Goal: Transaction & Acquisition: Subscribe to service/newsletter

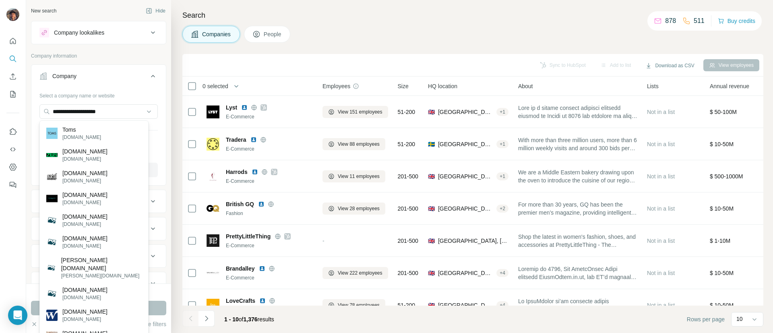
click at [112, 132] on div "Toms toms.com" at bounding box center [93, 133] width 105 height 22
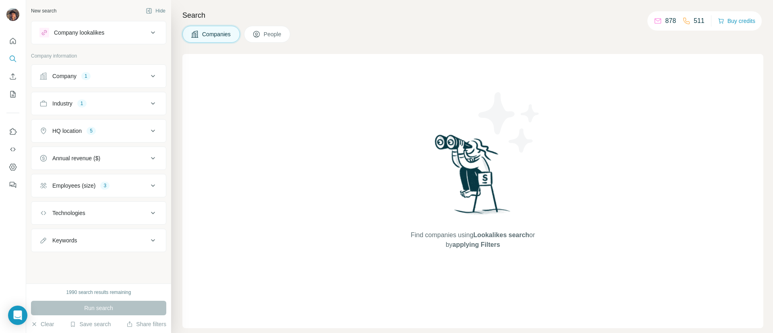
click at [114, 76] on div "Company 1" at bounding box center [93, 76] width 109 height 8
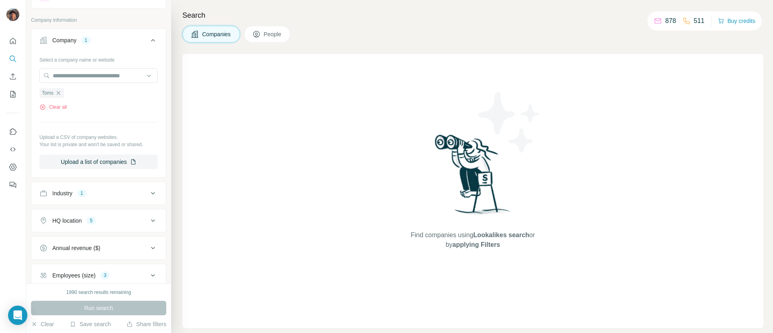
scroll to position [60, 0]
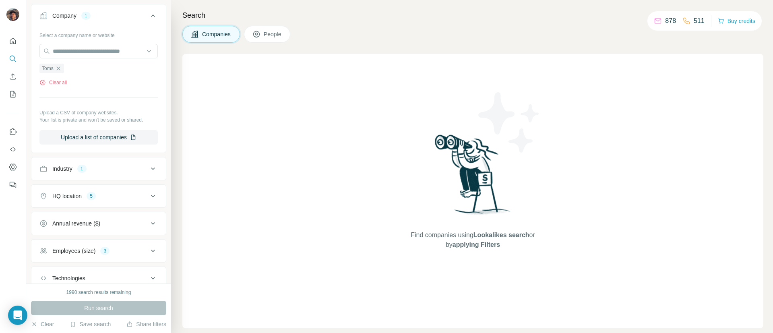
click at [89, 178] on button "Industry 1" at bounding box center [98, 168] width 134 height 19
click at [66, 210] on icon "button" at bounding box center [64, 207] width 6 height 6
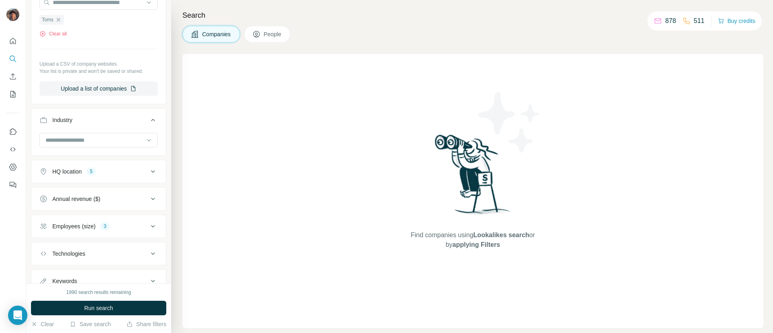
scroll to position [121, 0]
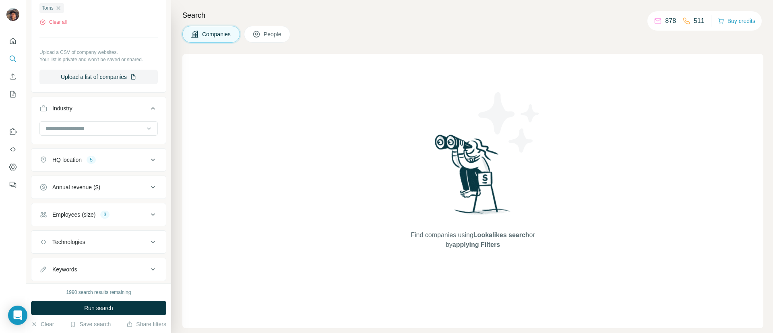
click at [78, 162] on button "HQ location 5" at bounding box center [98, 159] width 134 height 19
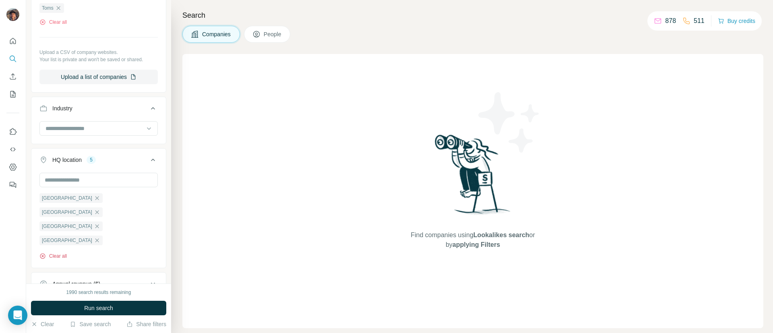
click at [59, 252] on button "Clear all" at bounding box center [52, 255] width 27 height 7
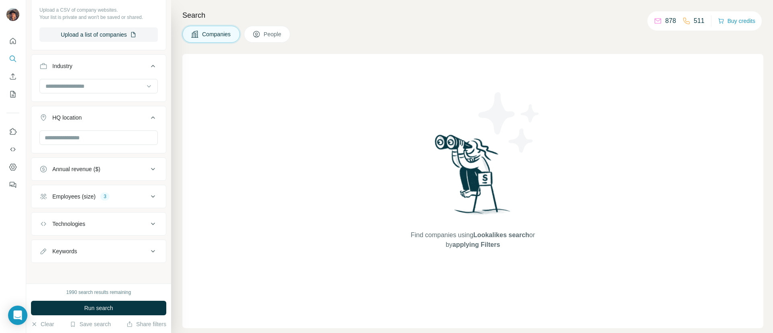
scroll to position [173, 0]
click at [82, 198] on div "Employees (size)" at bounding box center [73, 194] width 43 height 8
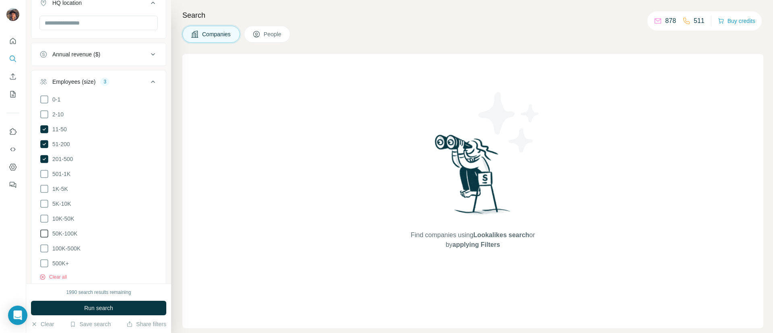
scroll to position [293, 0]
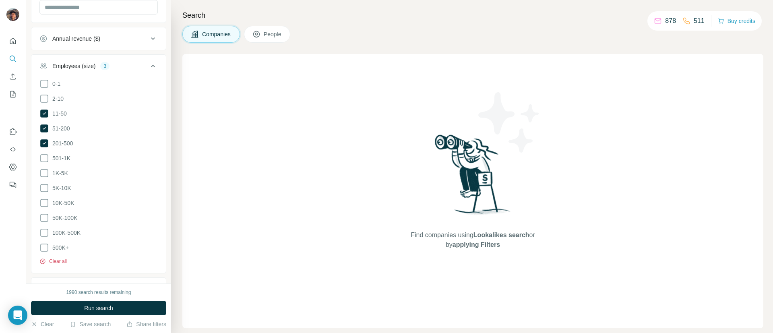
click at [58, 263] on button "Clear all" at bounding box center [52, 261] width 27 height 7
click at [73, 307] on button "Run search" at bounding box center [98, 308] width 135 height 14
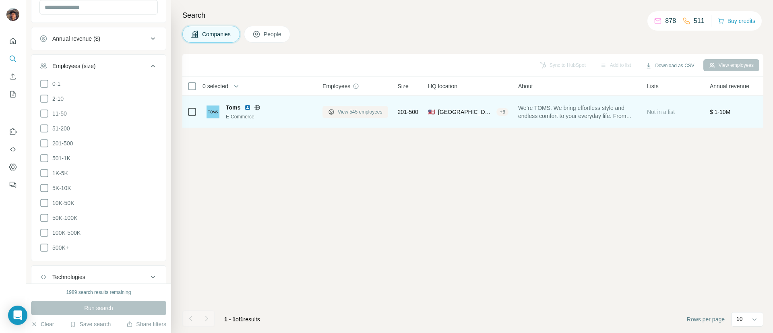
click at [365, 110] on span "View 545 employees" at bounding box center [360, 111] width 45 height 7
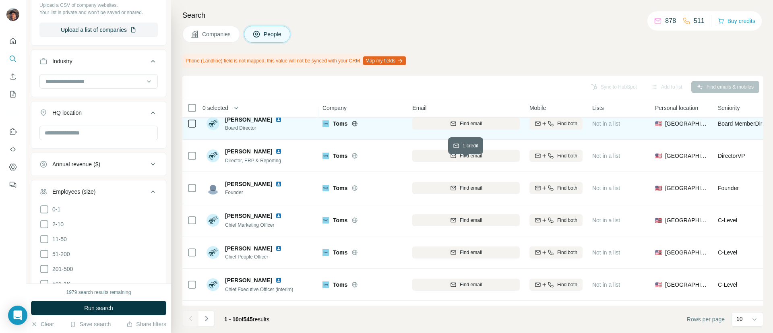
scroll to position [60, 0]
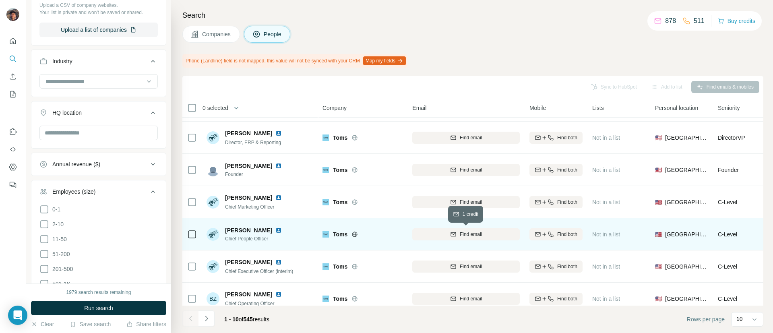
click at [443, 236] on div "Find email" at bounding box center [465, 234] width 107 height 7
click at [495, 295] on div "Find email" at bounding box center [465, 298] width 107 height 7
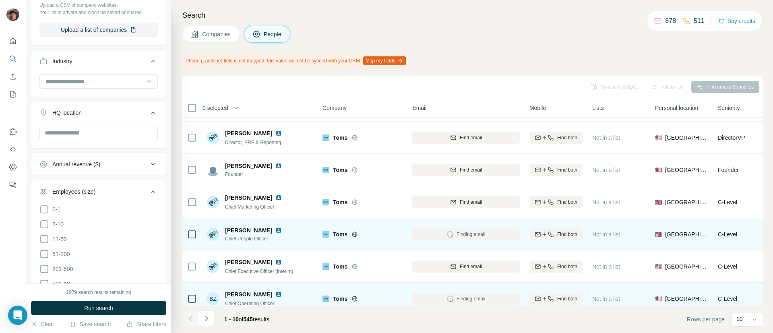
scroll to position [140, 0]
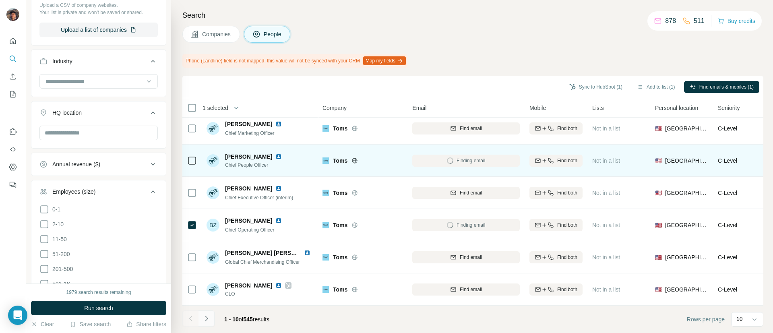
click at [206, 312] on button "Navigate to next page" at bounding box center [206, 318] width 16 height 16
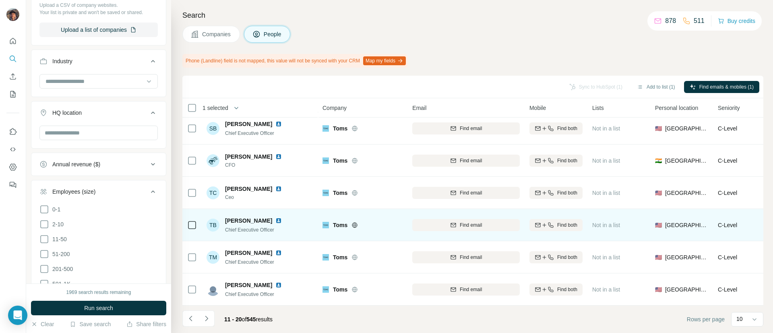
click at [555, 157] on div "Find both" at bounding box center [555, 160] width 53 height 7
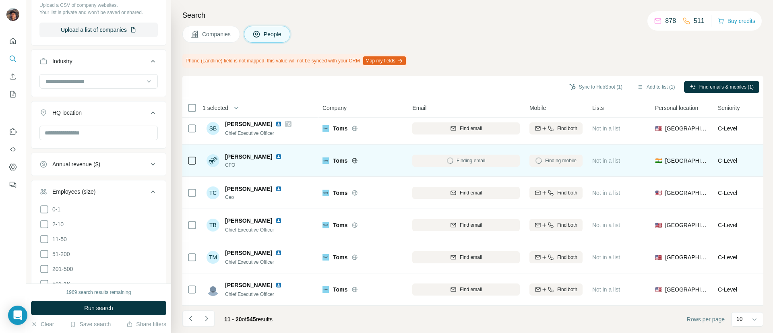
scroll to position [60, 0]
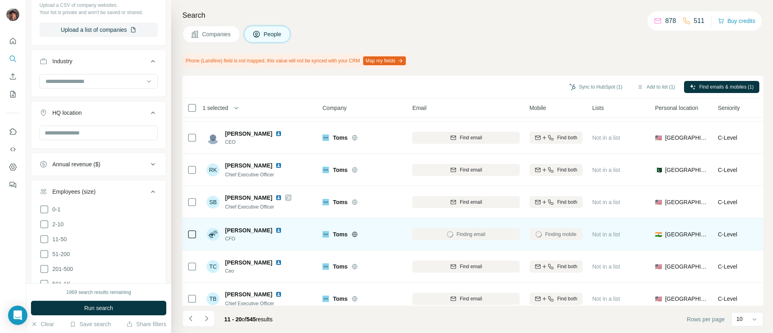
click at [189, 239] on div at bounding box center [192, 234] width 10 height 22
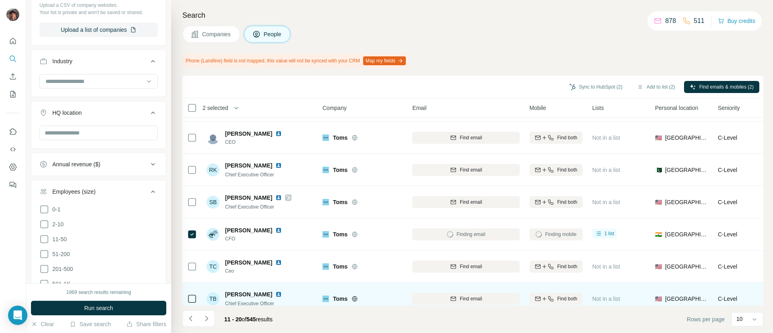
scroll to position [140, 0]
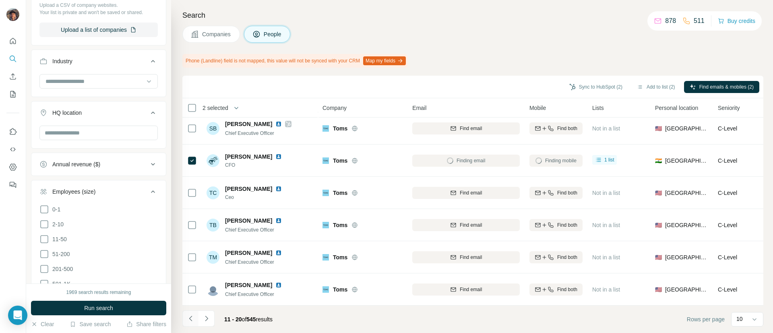
click at [191, 315] on icon "Navigate to previous page" at bounding box center [191, 318] width 8 height 8
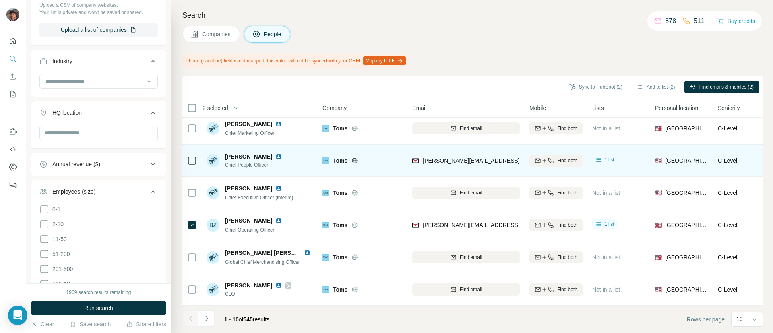
click at [196, 156] on icon at bounding box center [192, 161] width 10 height 10
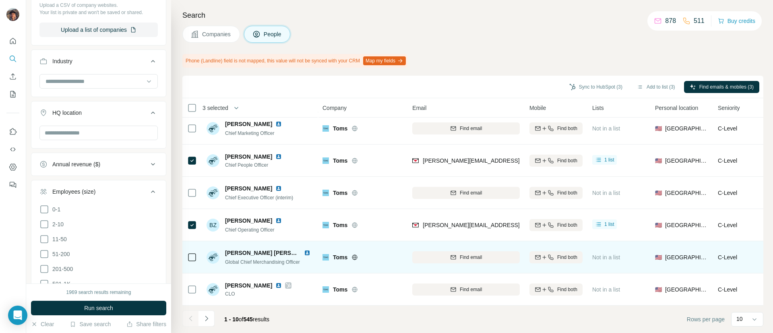
click at [208, 315] on icon "Navigate to next page" at bounding box center [206, 318] width 8 height 8
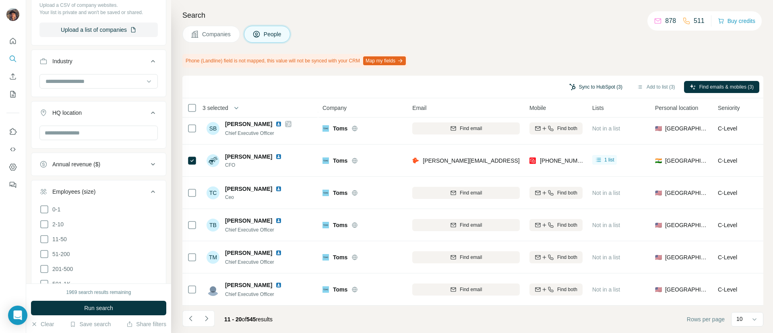
click at [598, 85] on button "Sync to HubSpot (3)" at bounding box center [595, 87] width 64 height 12
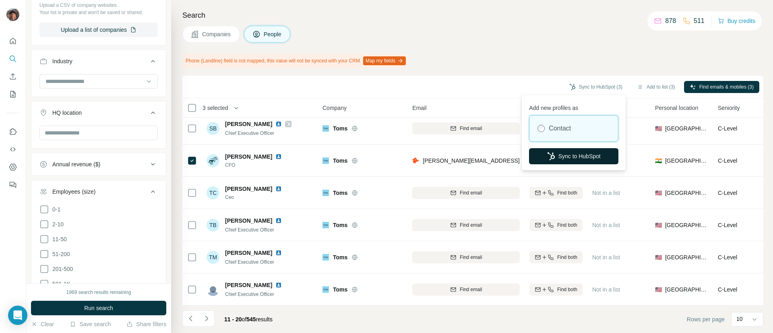
click at [571, 160] on button "Sync to HubSpot" at bounding box center [573, 156] width 89 height 16
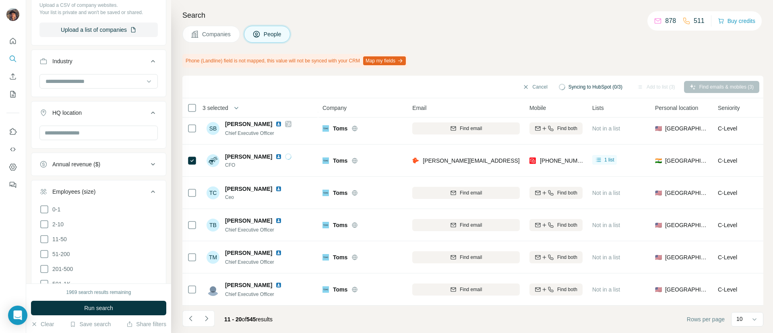
scroll to position [0, 0]
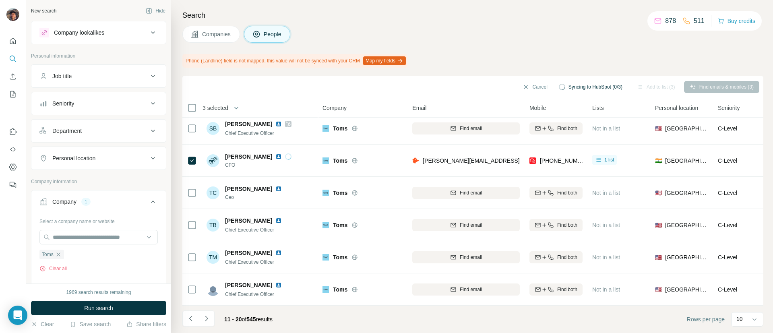
click at [97, 85] on button "Job title" at bounding box center [98, 75] width 134 height 19
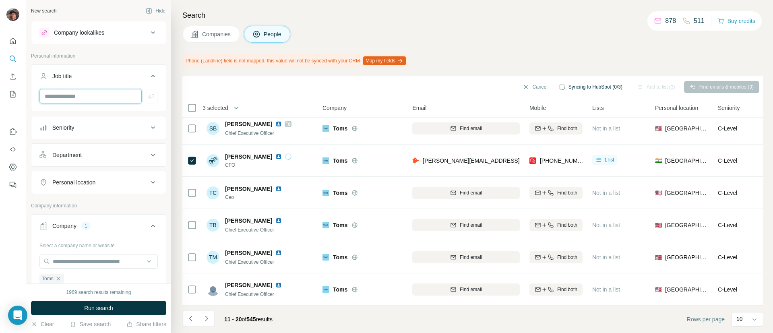
click at [90, 95] on input "text" at bounding box center [90, 96] width 102 height 14
type input "*****"
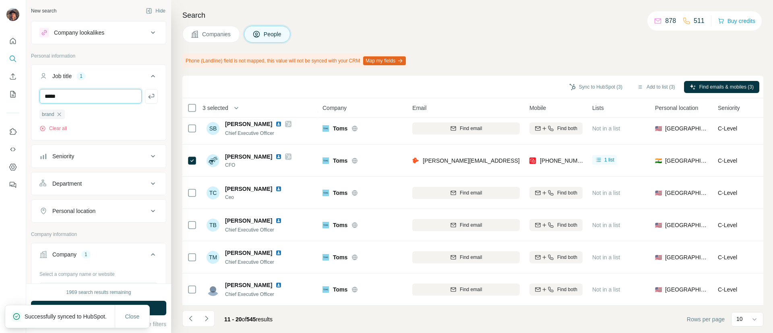
type input "*****"
type input "*******"
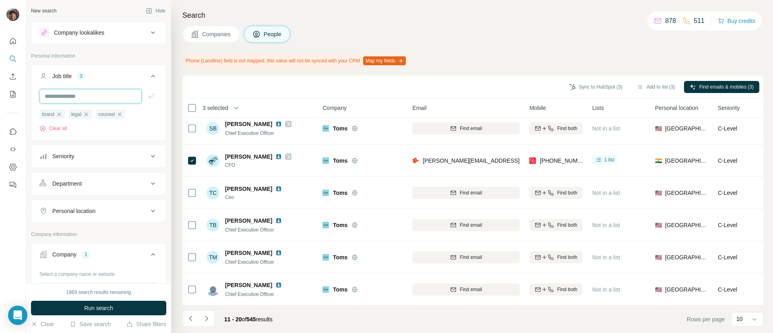
click at [88, 103] on input "text" at bounding box center [90, 96] width 102 height 14
type input "**"
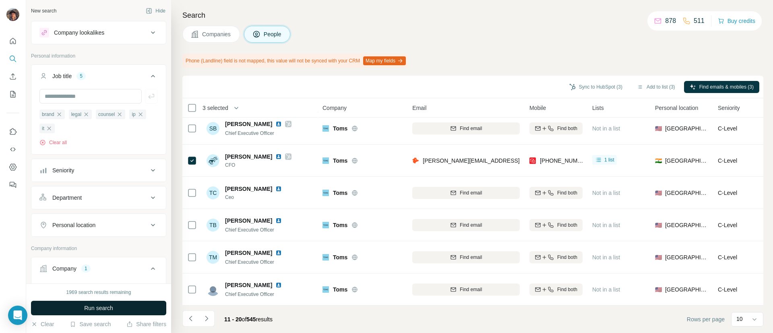
click at [131, 313] on button "Run search" at bounding box center [98, 308] width 135 height 14
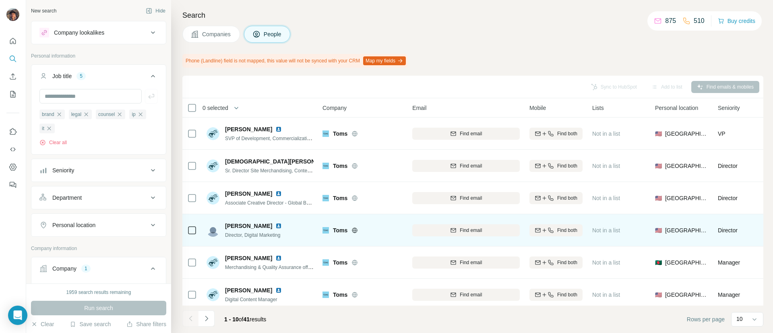
scroll to position [140, 0]
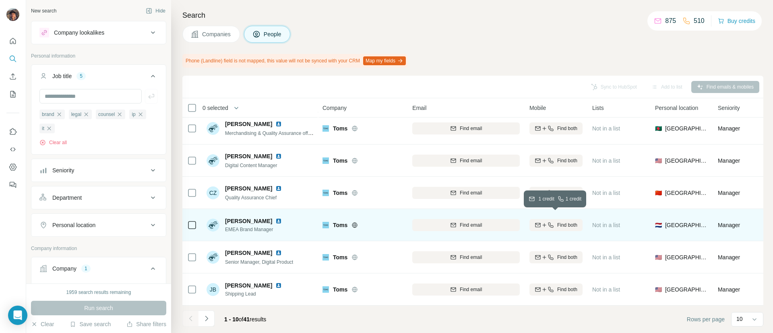
click at [542, 221] on div "Find both" at bounding box center [555, 224] width 53 height 7
click at [540, 254] on div "Find both" at bounding box center [555, 257] width 53 height 7
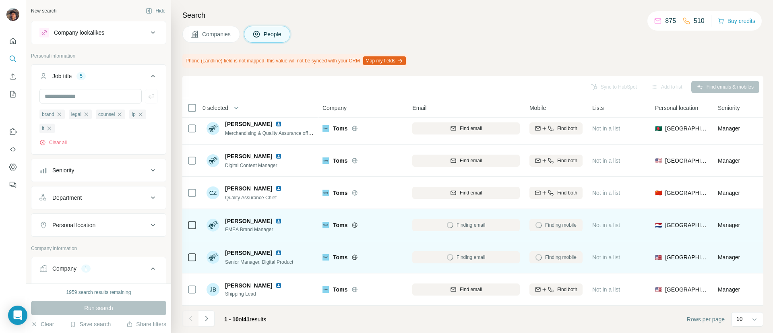
click at [191, 258] on div at bounding box center [192, 257] width 10 height 22
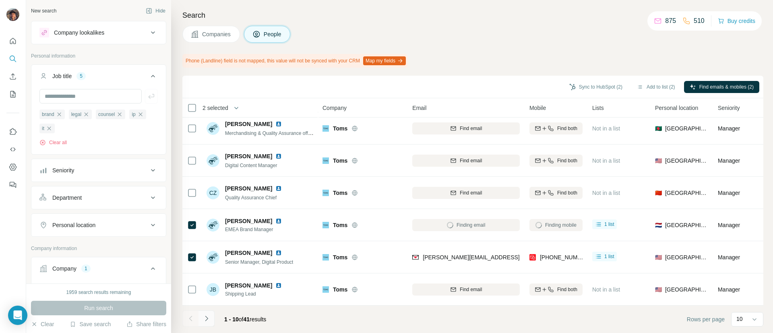
click at [211, 315] on button "Navigate to next page" at bounding box center [206, 318] width 16 height 16
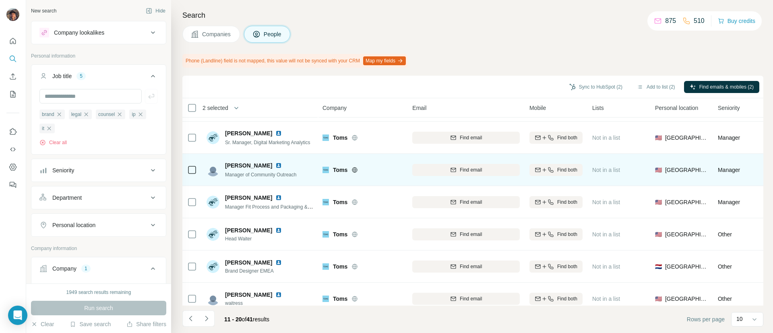
scroll to position [121, 0]
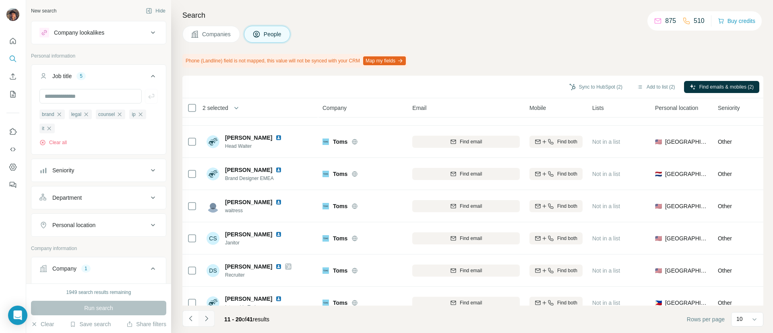
click at [205, 321] on icon "Navigate to next page" at bounding box center [206, 317] width 3 height 5
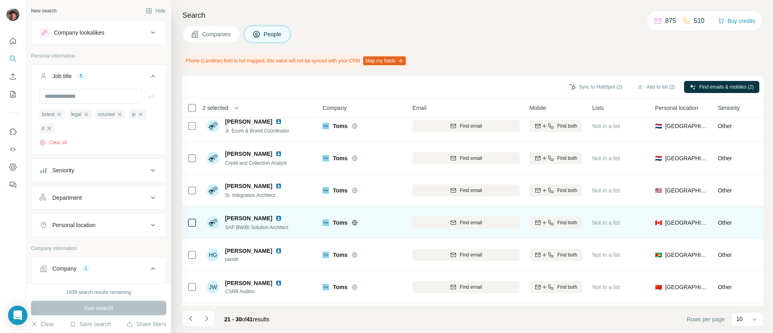
scroll to position [0, 0]
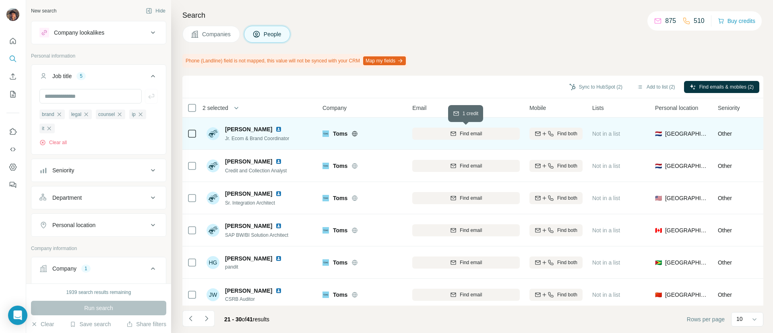
click at [474, 134] on span "Find email" at bounding box center [471, 133] width 22 height 7
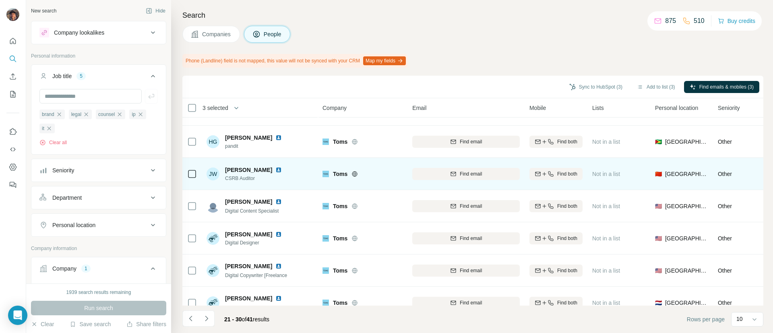
scroll to position [140, 0]
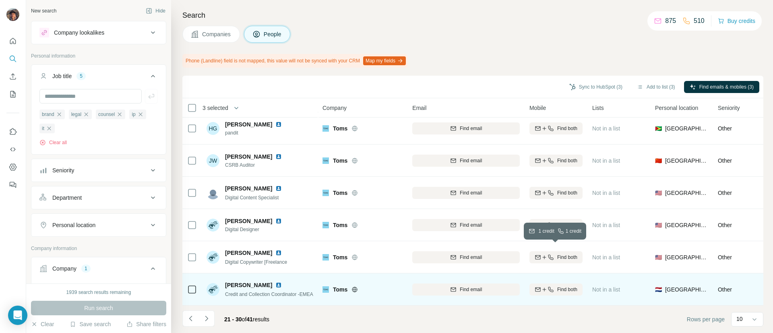
click at [550, 254] on icon "button" at bounding box center [550, 257] width 6 height 6
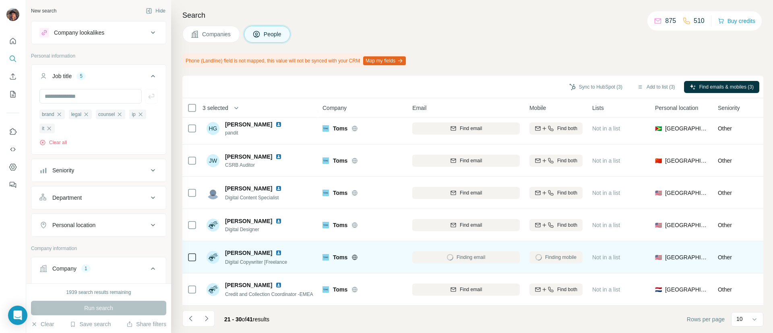
click at [194, 246] on div at bounding box center [192, 257] width 10 height 22
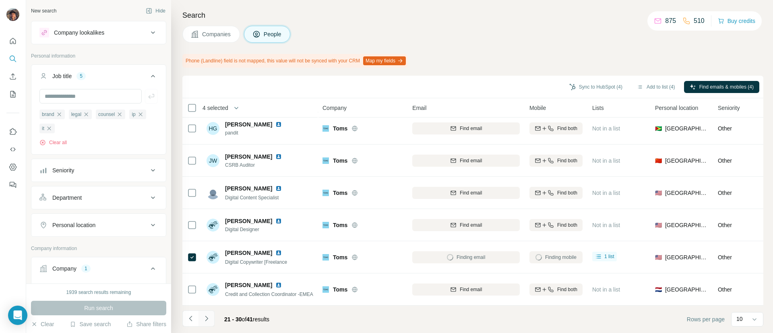
click at [206, 315] on icon "Navigate to next page" at bounding box center [206, 318] width 8 height 8
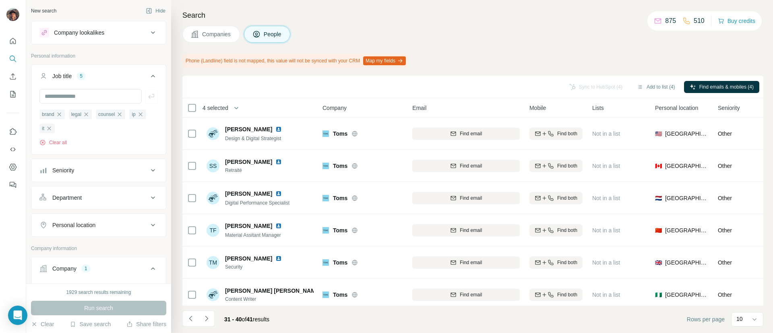
scroll to position [140, 0]
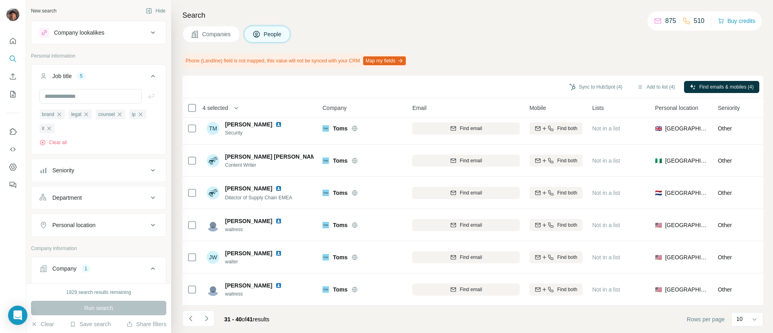
click at [210, 328] on li at bounding box center [206, 319] width 16 height 18
click at [210, 325] on button "Navigate to next page" at bounding box center [206, 318] width 16 height 16
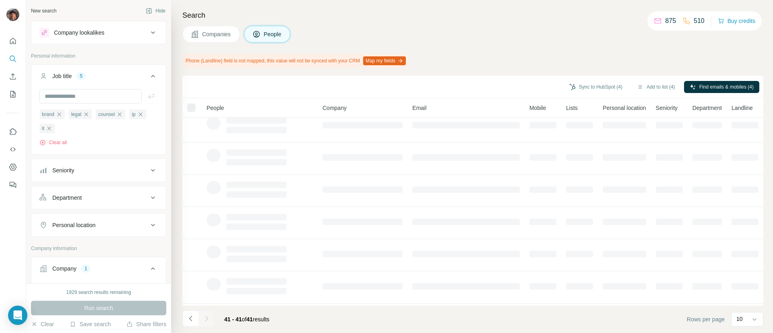
scroll to position [0, 0]
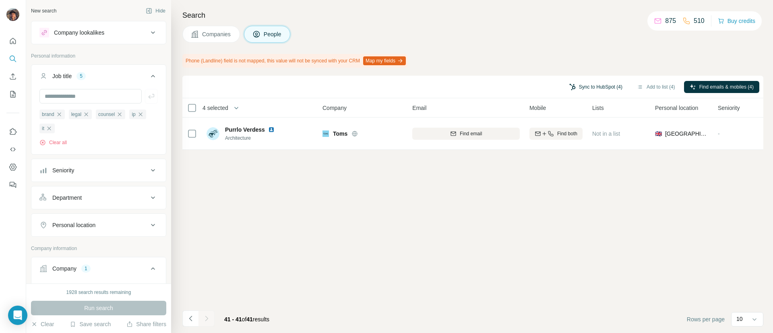
click at [587, 89] on button "Sync to HubSpot (4)" at bounding box center [595, 87] width 64 height 12
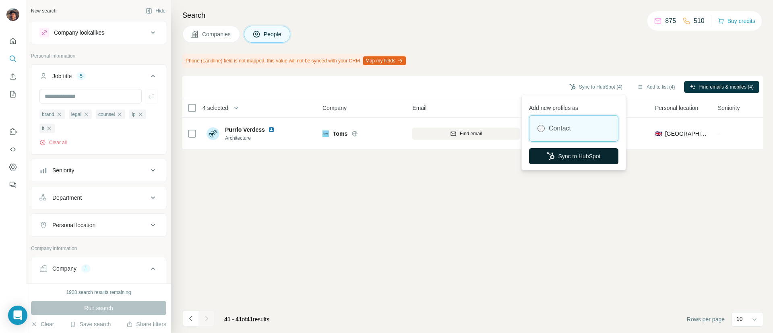
click at [552, 151] on button "Sync to HubSpot" at bounding box center [573, 156] width 89 height 16
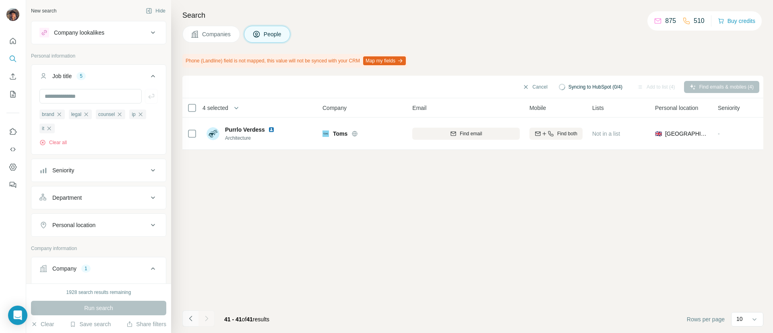
click at [196, 313] on button "Navigate to previous page" at bounding box center [190, 318] width 16 height 16
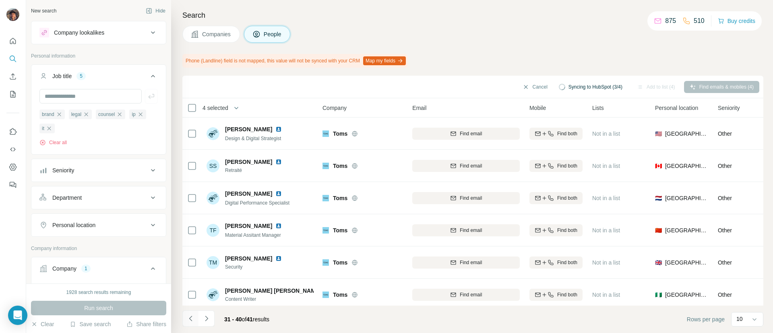
click at [194, 313] on button "Navigate to previous page" at bounding box center [190, 318] width 16 height 16
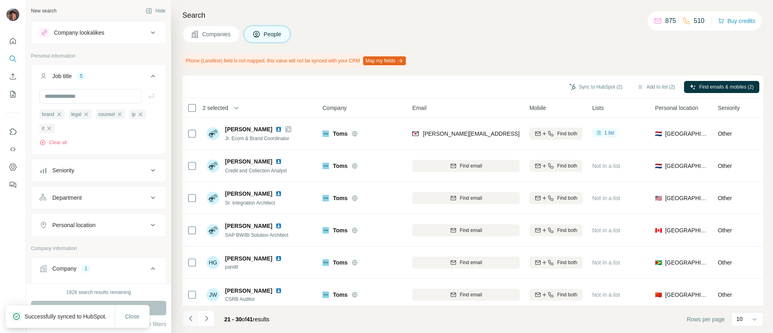
click at [192, 322] on icon "Navigate to previous page" at bounding box center [191, 318] width 8 height 8
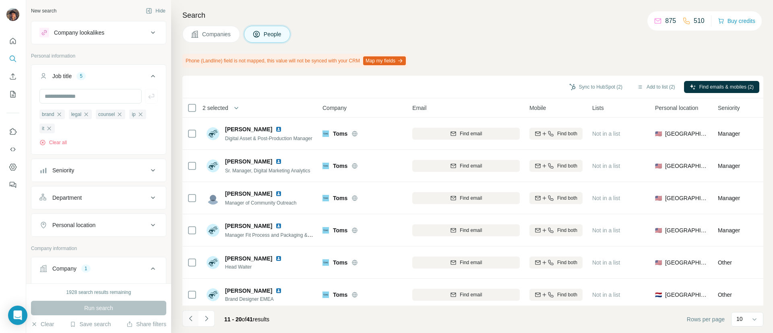
click at [190, 315] on icon "Navigate to previous page" at bounding box center [191, 318] width 8 height 8
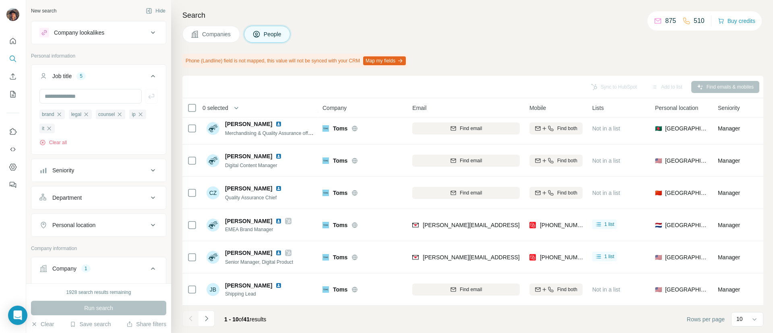
click at [61, 139] on div "brand legal counsel ip it Clear all" at bounding box center [98, 127] width 118 height 37
click at [61, 140] on button "Clear all" at bounding box center [52, 142] width 27 height 7
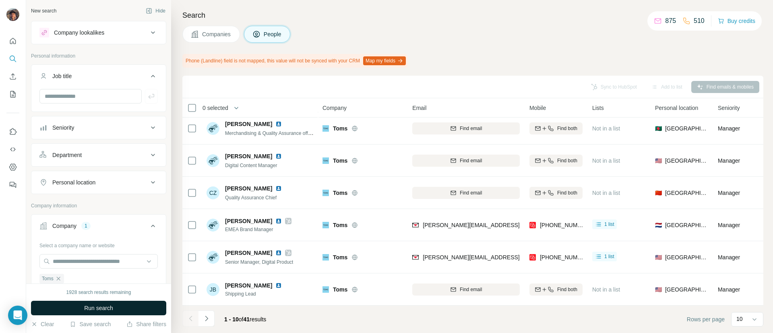
click at [115, 301] on button "Run search" at bounding box center [98, 308] width 135 height 14
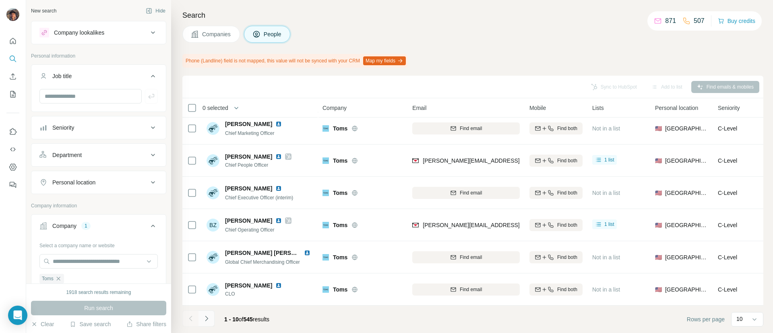
click at [208, 310] on button "Navigate to next page" at bounding box center [206, 318] width 16 height 16
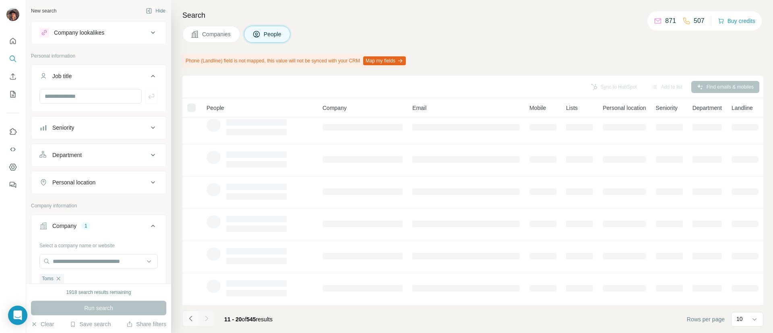
click at [191, 313] on button "Navigate to previous page" at bounding box center [190, 318] width 16 height 16
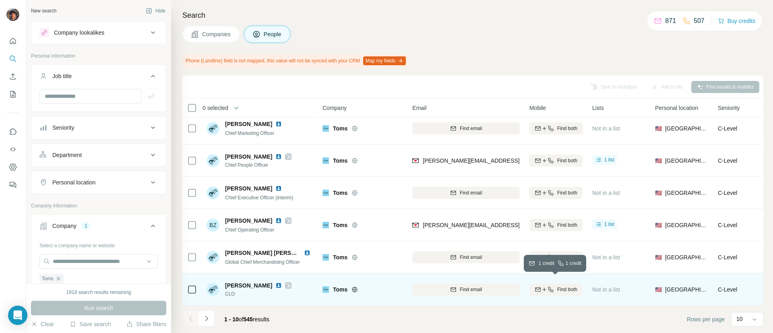
click at [553, 286] on div "Find both" at bounding box center [555, 289] width 53 height 7
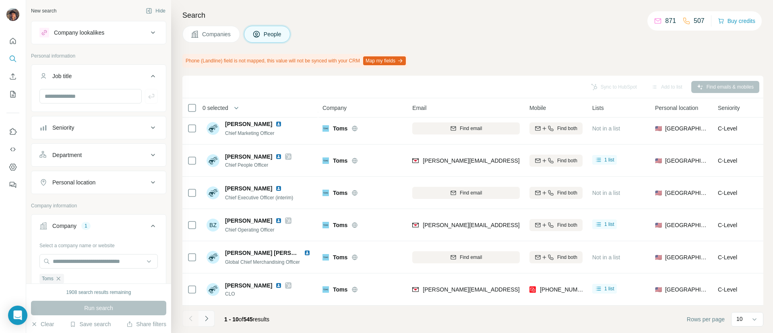
click at [207, 318] on icon "Navigate to next page" at bounding box center [206, 317] width 3 height 5
click at [207, 318] on div at bounding box center [206, 318] width 16 height 16
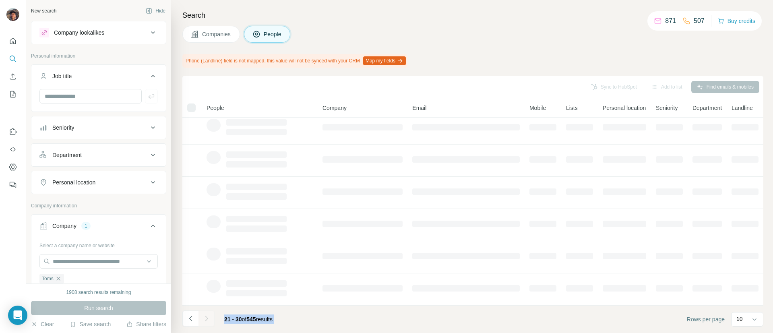
click at [207, 318] on div at bounding box center [206, 318] width 16 height 16
click at [207, 318] on icon "Navigate to next page" at bounding box center [206, 317] width 3 height 5
click at [207, 318] on div at bounding box center [206, 318] width 16 height 16
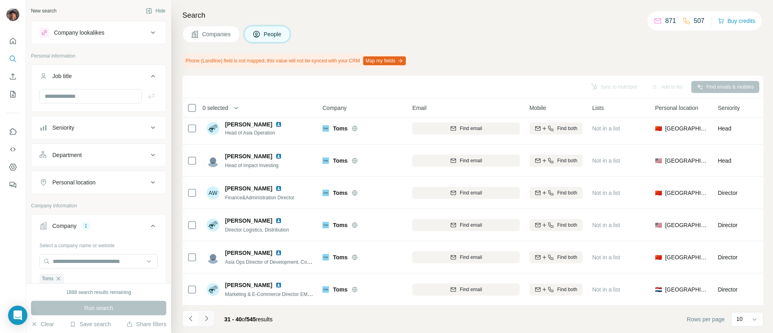
click at [207, 318] on icon "Navigate to next page" at bounding box center [206, 317] width 3 height 5
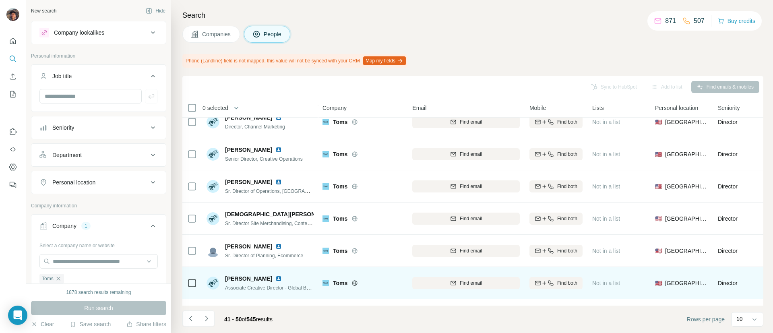
scroll to position [19, 0]
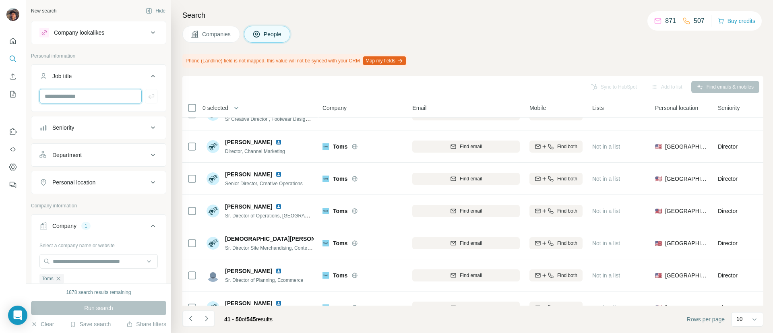
click at [79, 93] on input "text" at bounding box center [90, 96] width 102 height 14
type input "*********"
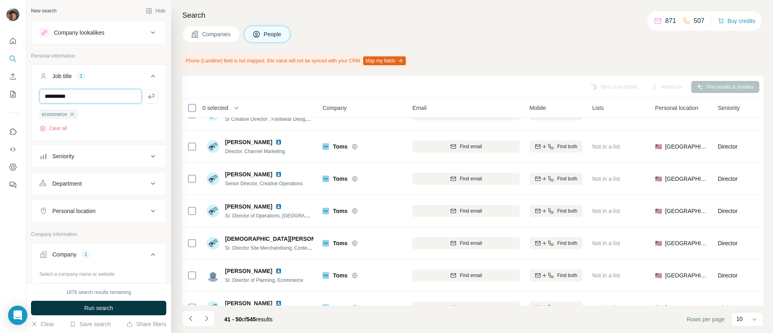
type input "**********"
click at [108, 307] on span "Run search" at bounding box center [98, 308] width 29 height 8
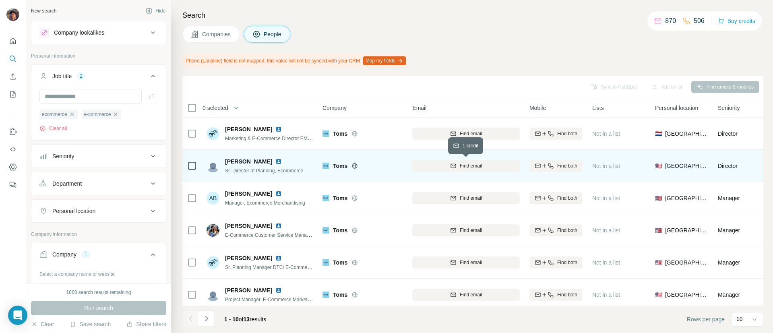
click at [458, 166] on div "Find email" at bounding box center [465, 165] width 107 height 7
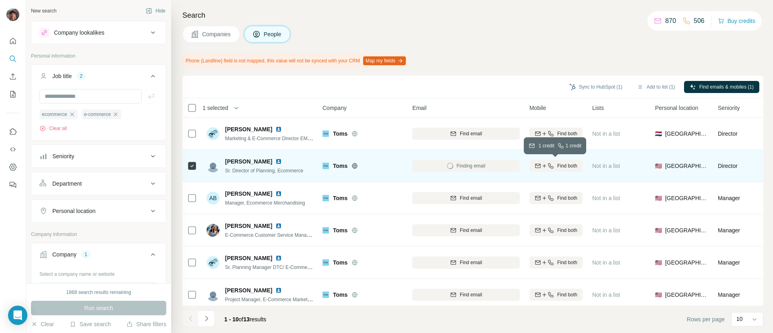
click at [571, 163] on span "Find both" at bounding box center [567, 165] width 20 height 7
click at [569, 89] on icon "button" at bounding box center [572, 87] width 6 height 6
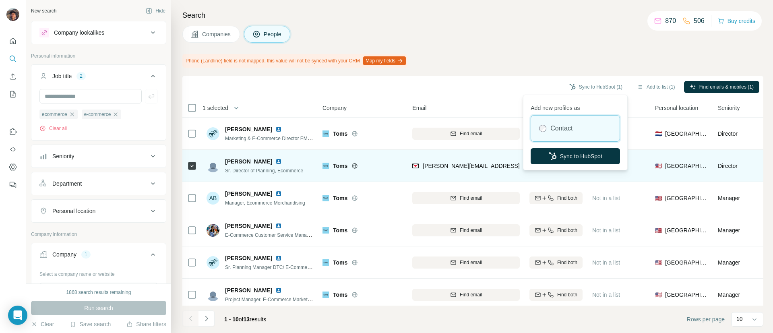
drag, startPoint x: 559, startPoint y: 159, endPoint x: 532, endPoint y: 165, distance: 28.3
click at [559, 156] on button "Sync to HubSpot" at bounding box center [574, 156] width 89 height 16
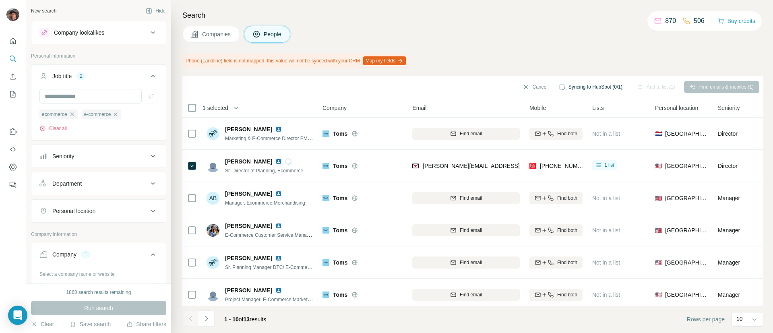
click at [210, 31] on span "Companies" at bounding box center [216, 34] width 29 height 8
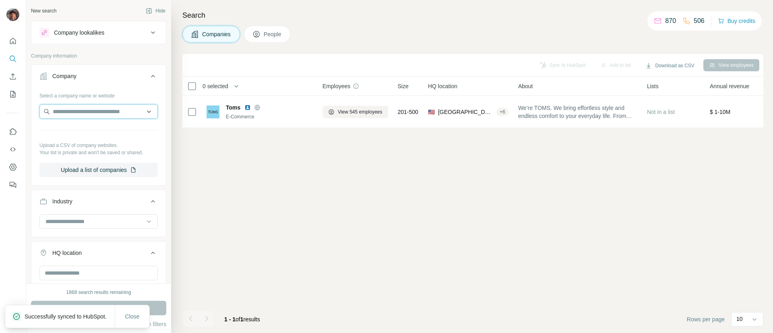
click at [74, 113] on input "text" at bounding box center [98, 111] width 118 height 14
paste input "**********"
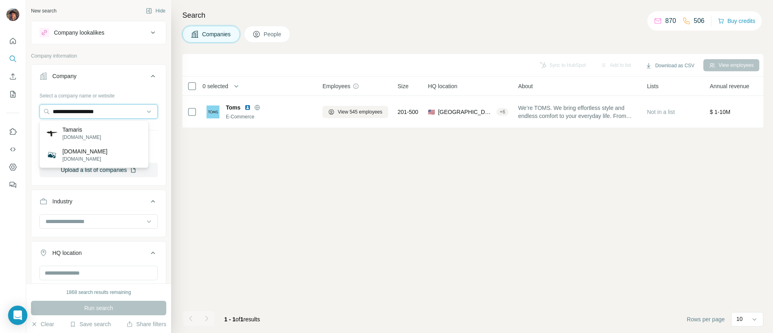
type input "**********"
click at [111, 134] on div "Tamaris tamaris.com" at bounding box center [93, 133] width 105 height 22
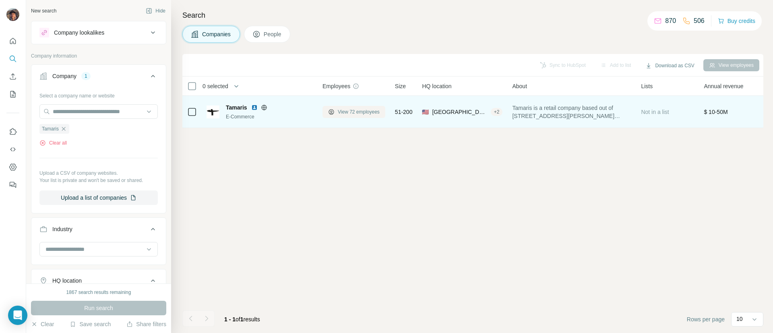
click at [352, 114] on span "View 72 employees" at bounding box center [359, 111] width 42 height 7
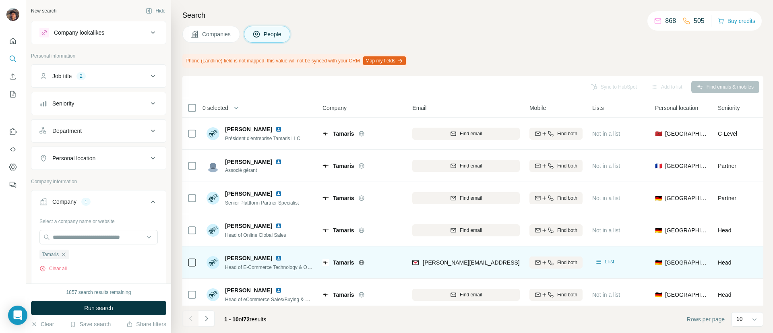
scroll to position [60, 0]
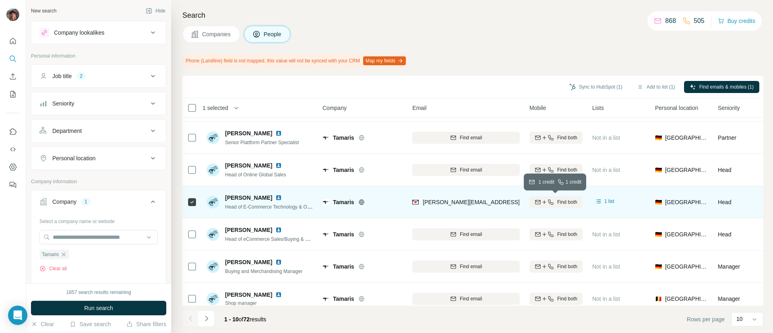
click at [555, 196] on button "Find both" at bounding box center [555, 202] width 53 height 12
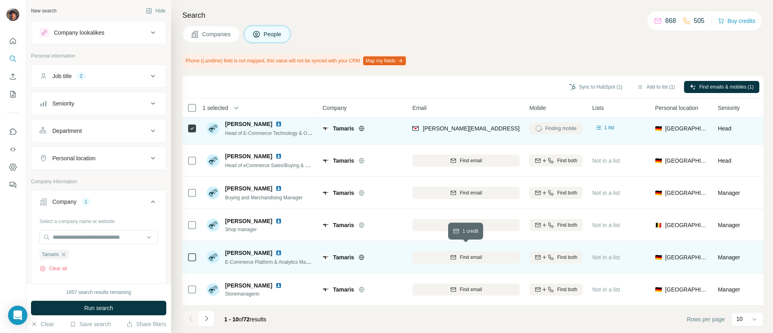
click at [433, 254] on div "Find email" at bounding box center [465, 257] width 107 height 7
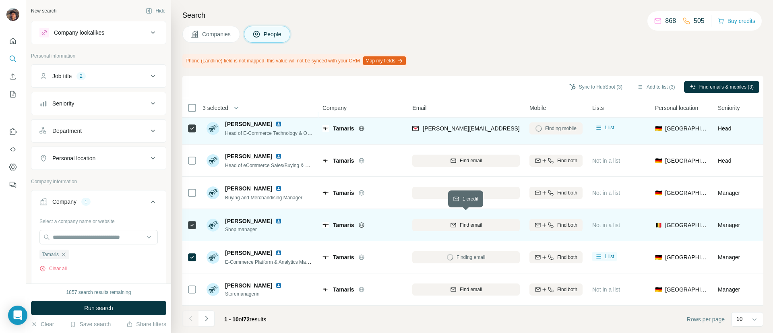
click at [437, 221] on div "Find email" at bounding box center [465, 224] width 107 height 7
click at [206, 312] on button "Navigate to next page" at bounding box center [206, 318] width 16 height 16
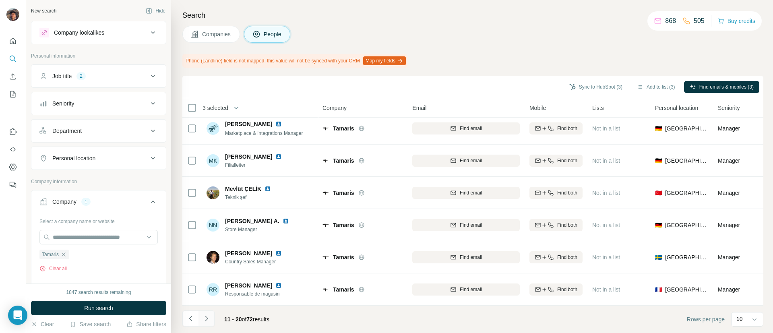
click at [209, 313] on button "Navigate to next page" at bounding box center [206, 318] width 16 height 16
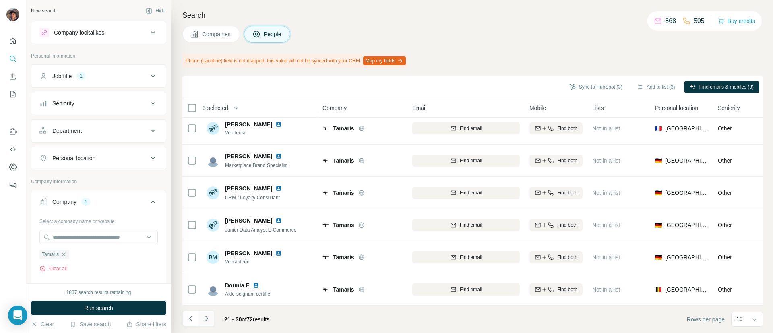
click at [207, 321] on icon "Navigate to next page" at bounding box center [206, 318] width 8 height 8
click at [204, 315] on icon "Navigate to next page" at bounding box center [206, 318] width 8 height 8
click at [206, 318] on icon "Navigate to next page" at bounding box center [206, 318] width 8 height 8
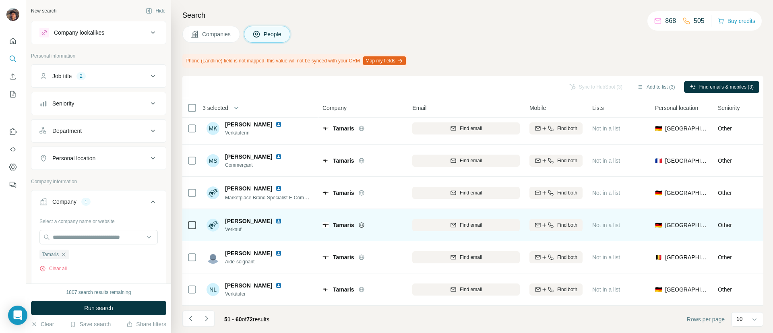
scroll to position [0, 0]
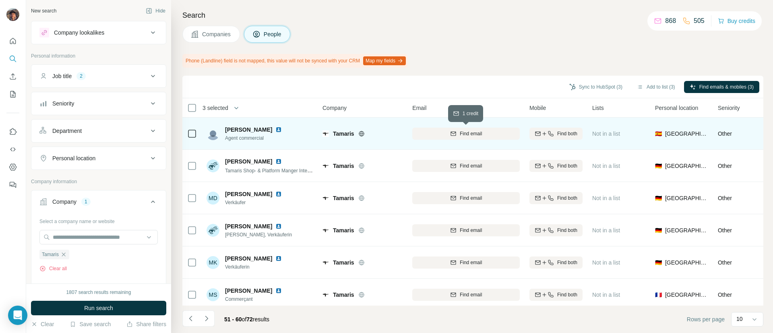
click at [427, 132] on div "Find email" at bounding box center [465, 133] width 107 height 7
click at [214, 312] on button "Navigate to next page" at bounding box center [206, 318] width 16 height 16
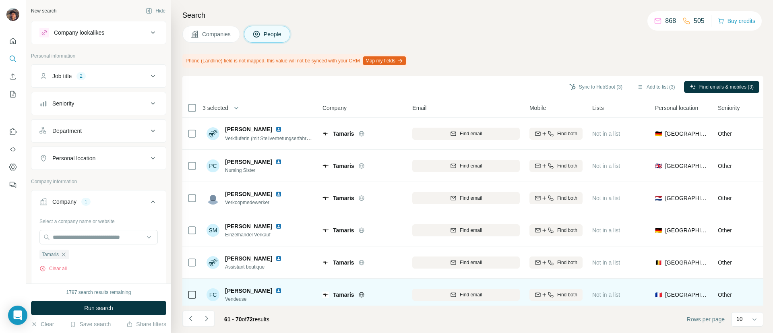
scroll to position [140, 0]
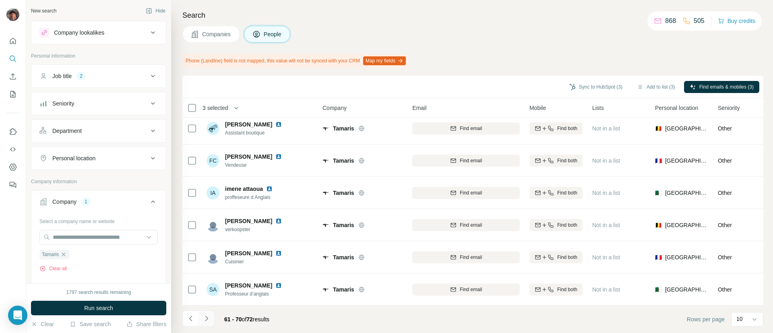
click at [206, 319] on icon "Navigate to next page" at bounding box center [206, 318] width 8 height 8
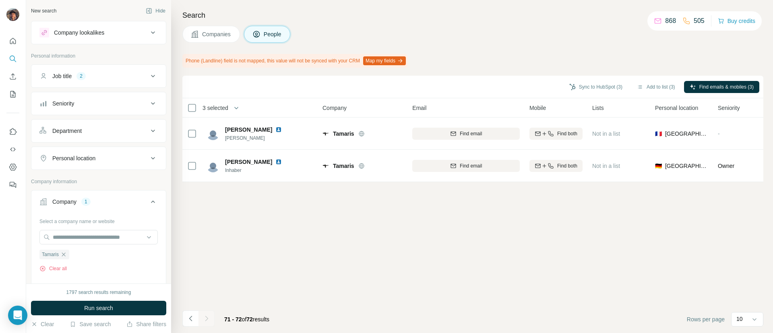
scroll to position [0, 0]
click at [187, 324] on button "Navigate to previous page" at bounding box center [190, 318] width 16 height 16
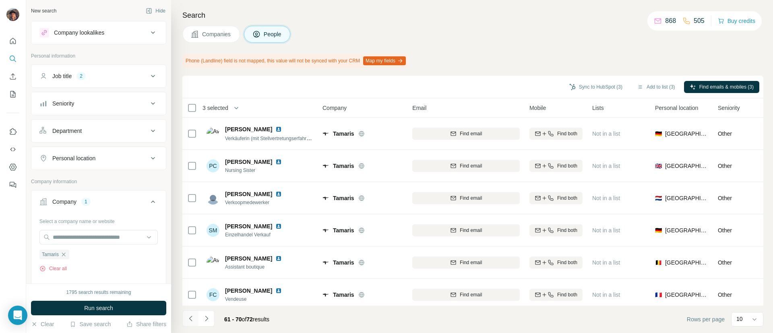
click at [187, 324] on button "Navigate to previous page" at bounding box center [190, 318] width 16 height 16
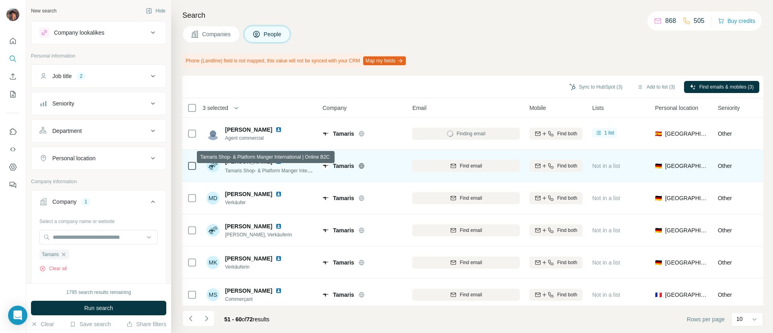
click at [458, 162] on div "Find email" at bounding box center [465, 165] width 107 height 7
click at [191, 315] on icon "Navigate to previous page" at bounding box center [191, 318] width 8 height 8
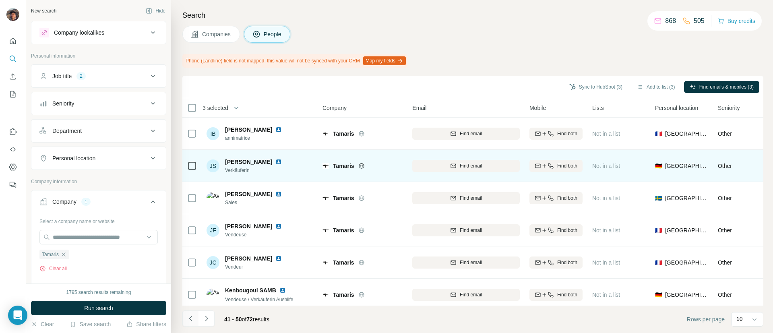
click at [191, 315] on icon "Navigate to previous page" at bounding box center [191, 318] width 8 height 8
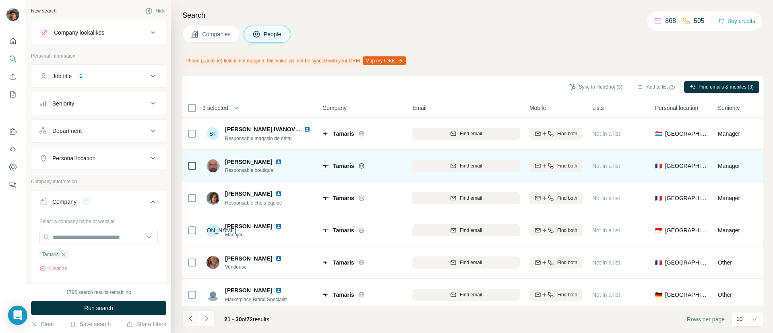
click at [191, 315] on icon "Navigate to previous page" at bounding box center [191, 318] width 8 height 8
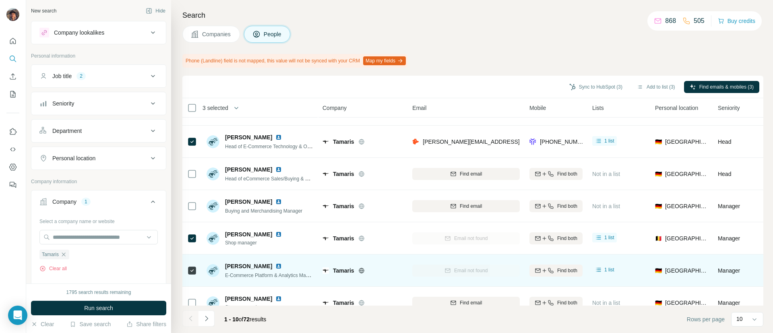
scroll to position [140, 0]
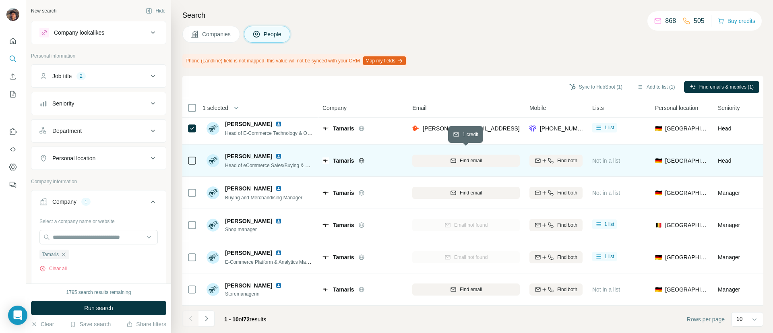
click at [429, 157] on div "Find email" at bounding box center [465, 160] width 107 height 7
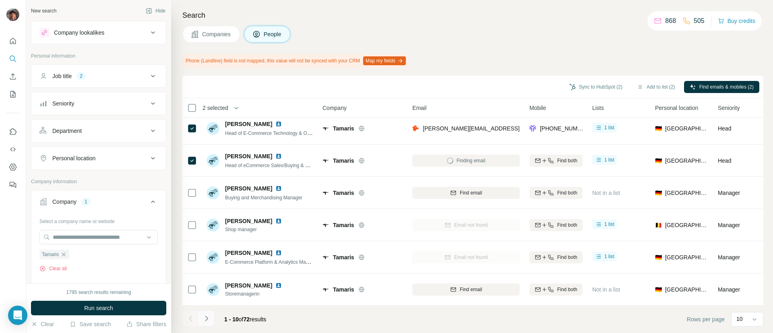
click at [208, 320] on icon "Navigate to next page" at bounding box center [206, 318] width 8 height 8
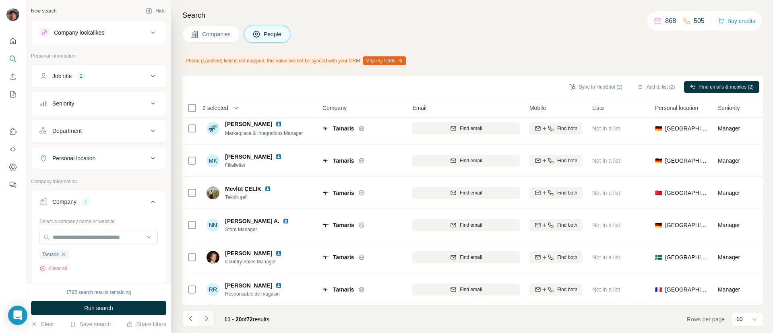
click at [206, 320] on icon "Navigate to next page" at bounding box center [206, 318] width 8 height 8
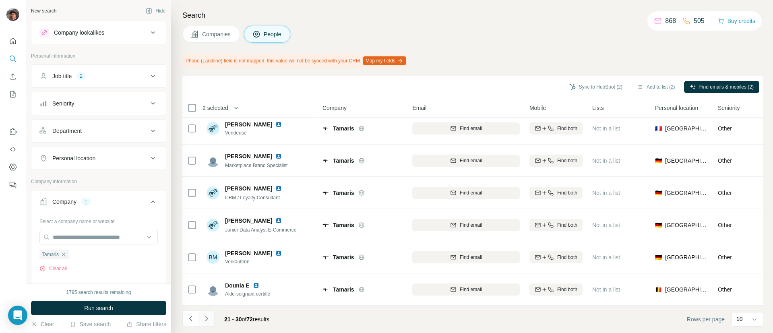
click at [212, 317] on button "Navigate to next page" at bounding box center [206, 318] width 16 height 16
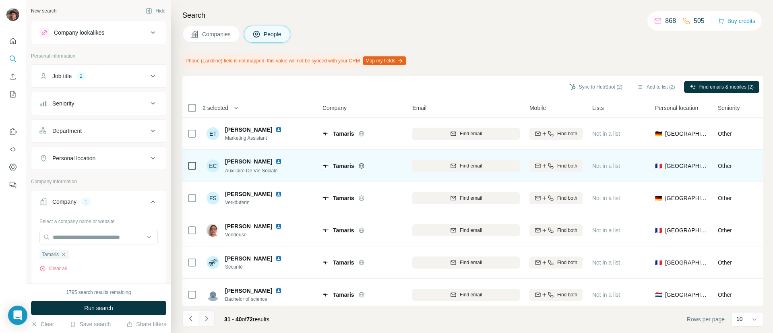
click at [208, 318] on icon "Navigate to next page" at bounding box center [206, 318] width 8 height 8
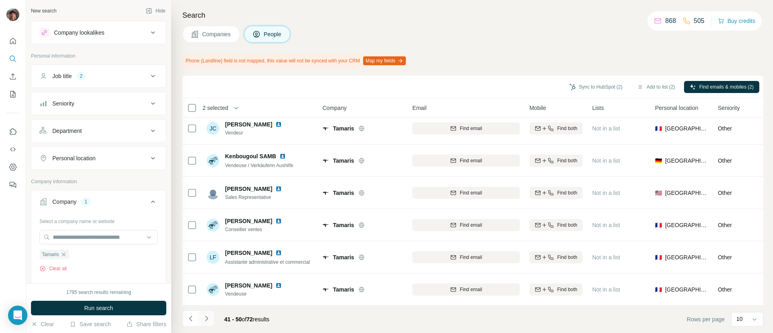
click at [206, 322] on icon "Navigate to next page" at bounding box center [206, 318] width 8 height 8
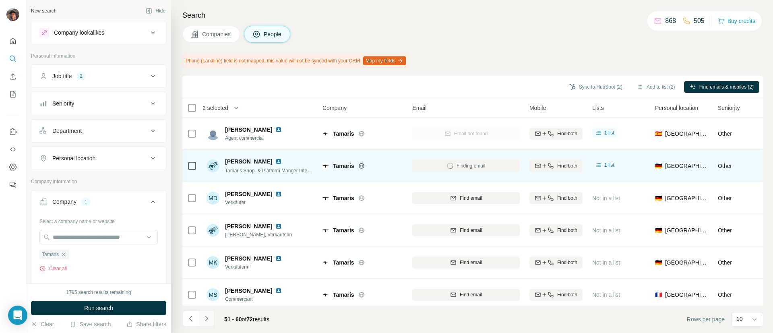
click at [205, 320] on icon "Navigate to next page" at bounding box center [206, 318] width 8 height 8
click at [194, 313] on button "Navigate to previous page" at bounding box center [190, 318] width 16 height 16
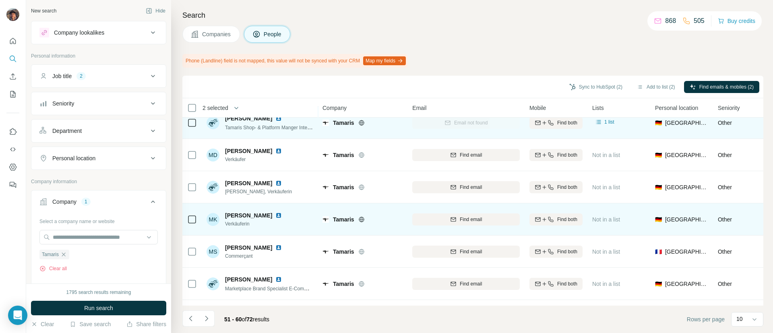
scroll to position [60, 0]
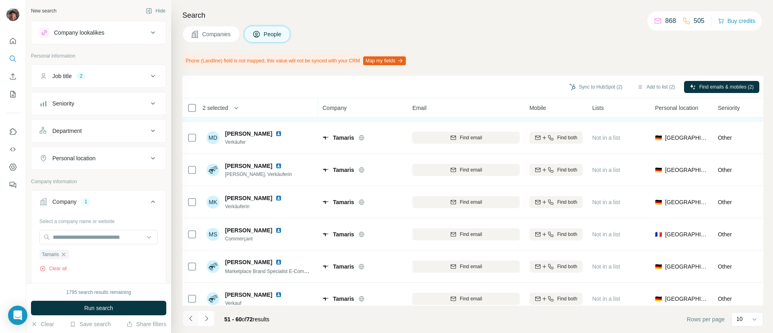
click at [194, 318] on icon "Navigate to previous page" at bounding box center [191, 318] width 8 height 8
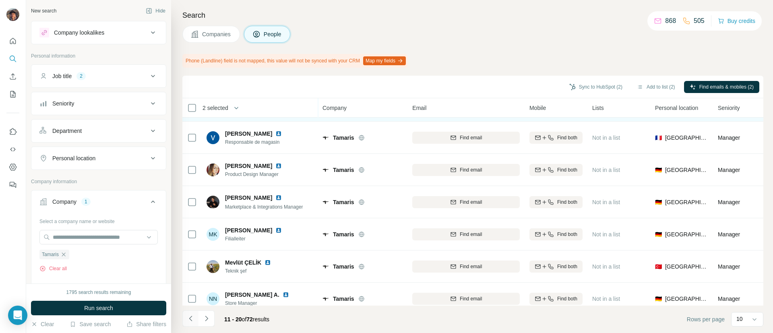
click at [194, 318] on icon "Navigate to previous page" at bounding box center [191, 318] width 8 height 8
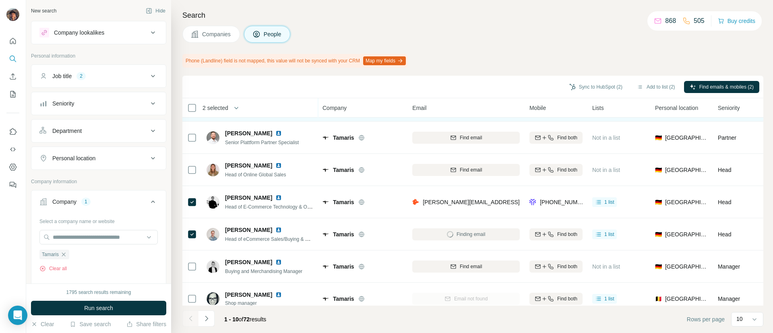
click at [194, 318] on div at bounding box center [190, 318] width 16 height 16
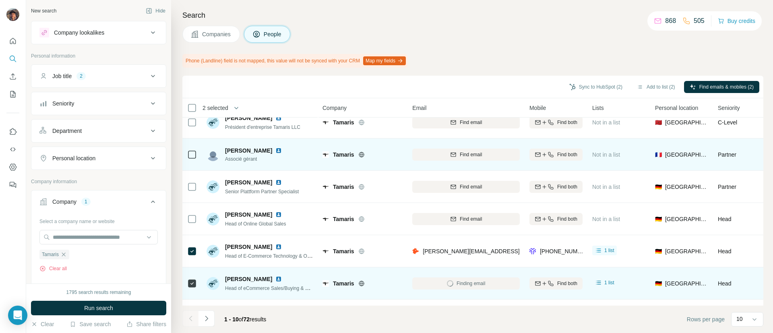
scroll to position [0, 0]
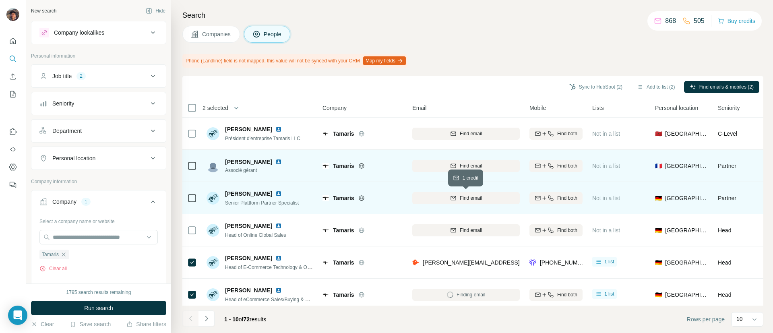
click at [461, 193] on button "Find email" at bounding box center [465, 198] width 107 height 12
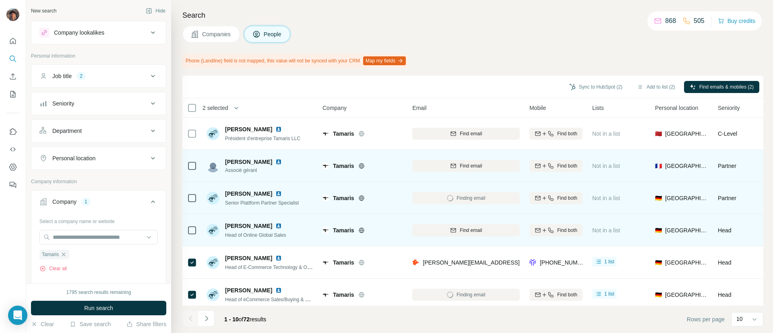
click at [460, 230] on span "Find email" at bounding box center [471, 230] width 22 height 7
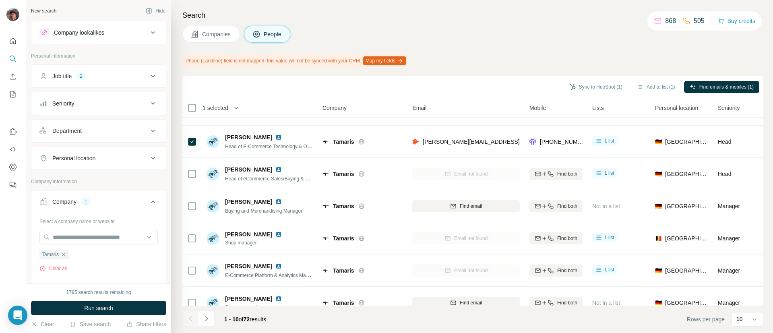
scroll to position [140, 0]
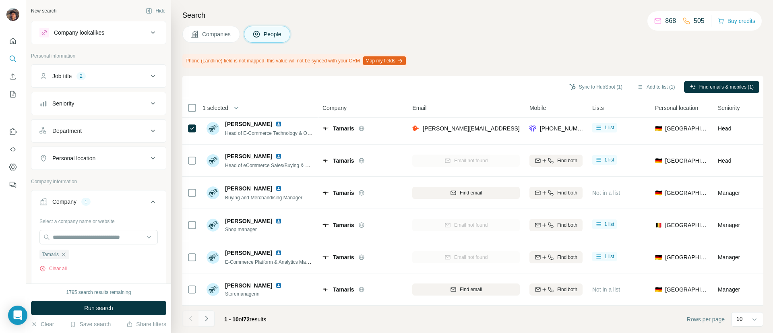
click at [207, 321] on icon "Navigate to next page" at bounding box center [206, 318] width 8 height 8
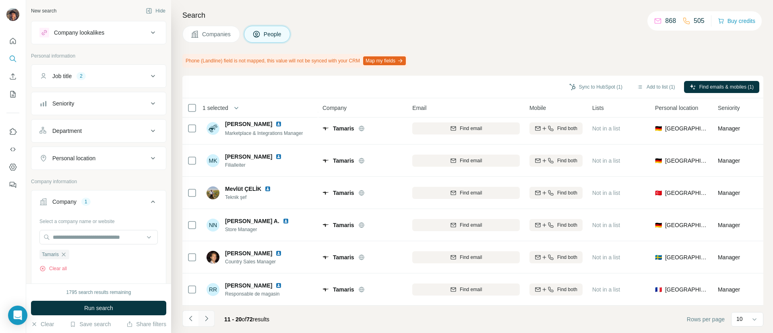
click at [204, 321] on icon "Navigate to next page" at bounding box center [206, 318] width 8 height 8
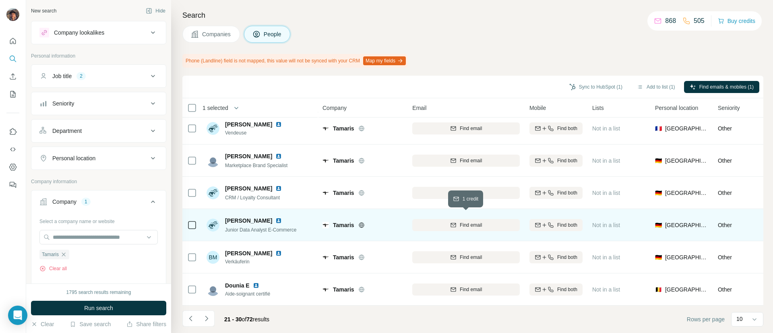
click at [444, 221] on div "Find email" at bounding box center [465, 224] width 107 height 7
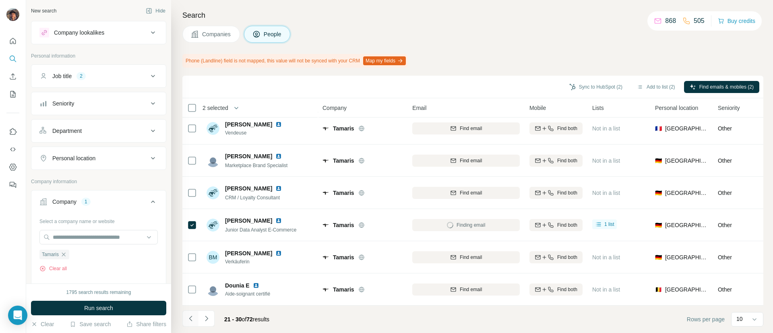
click at [190, 311] on button "Navigate to previous page" at bounding box center [190, 318] width 16 height 16
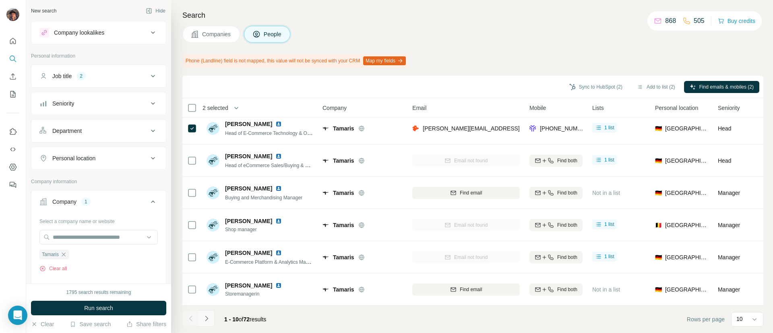
click at [206, 319] on icon "Navigate to next page" at bounding box center [206, 318] width 8 height 8
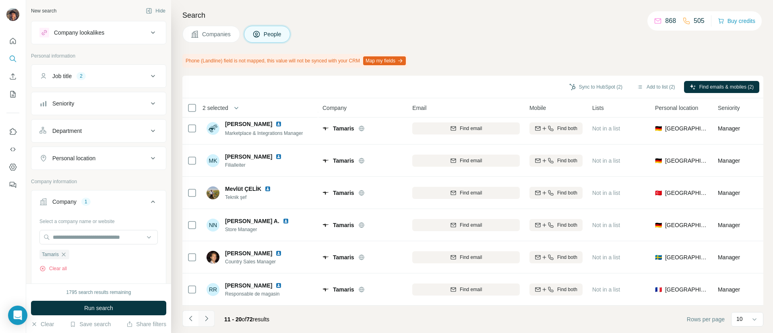
click at [206, 319] on icon "Navigate to next page" at bounding box center [206, 318] width 8 height 8
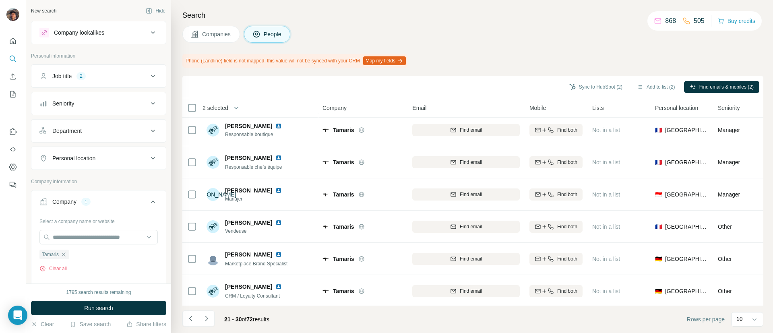
scroll to position [0, 0]
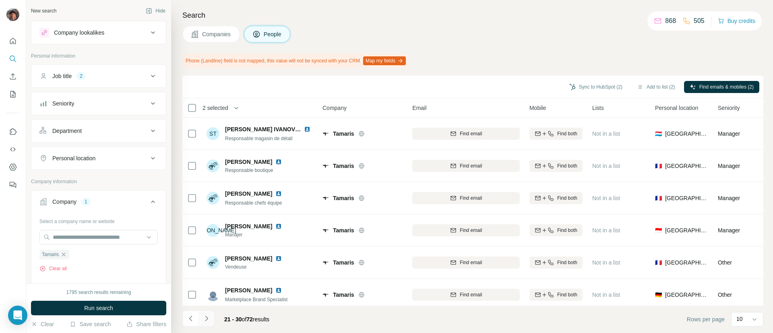
click at [204, 314] on icon "Navigate to next page" at bounding box center [206, 318] width 8 height 8
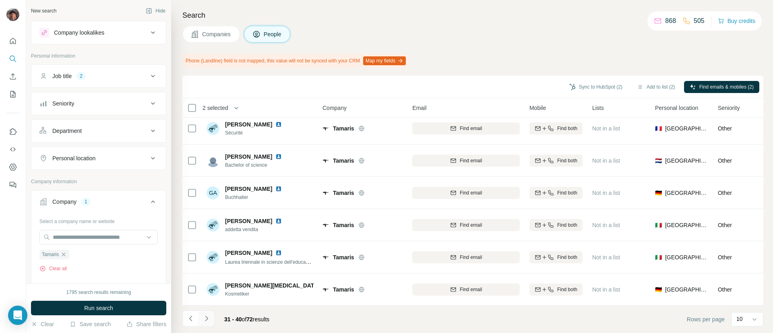
click at [206, 313] on button "Navigate to next page" at bounding box center [206, 318] width 16 height 16
click at [210, 321] on button "Navigate to next page" at bounding box center [206, 318] width 16 height 16
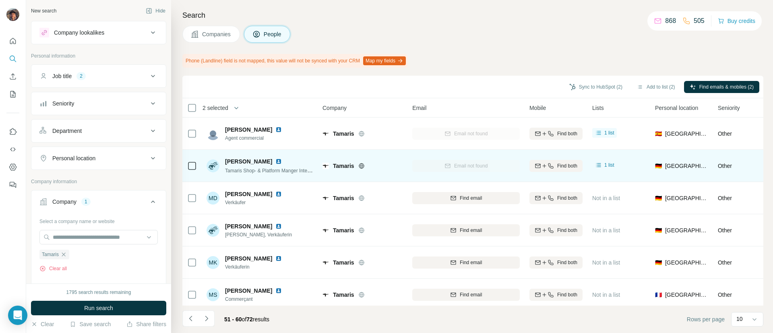
click at [189, 169] on icon at bounding box center [192, 166] width 10 height 10
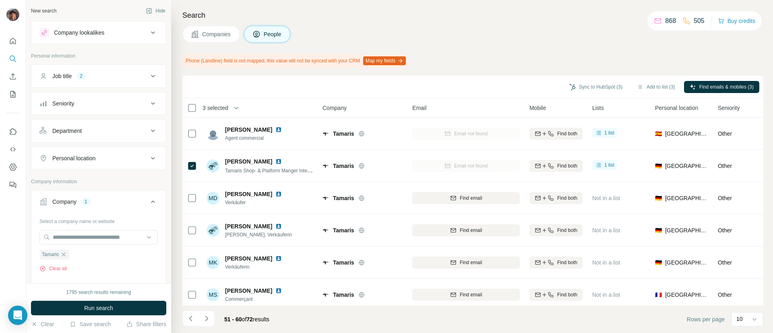
scroll to position [140, 0]
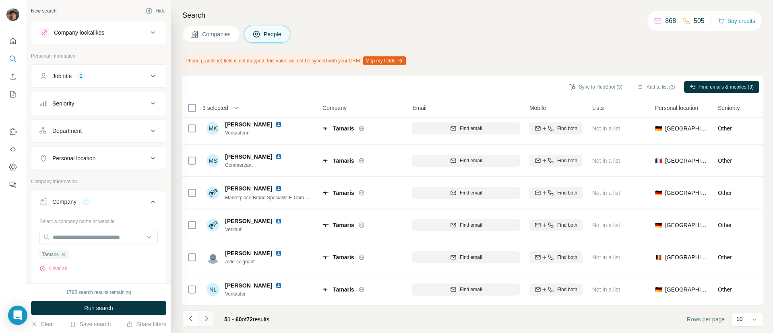
click at [206, 314] on button "Navigate to next page" at bounding box center [206, 318] width 16 height 16
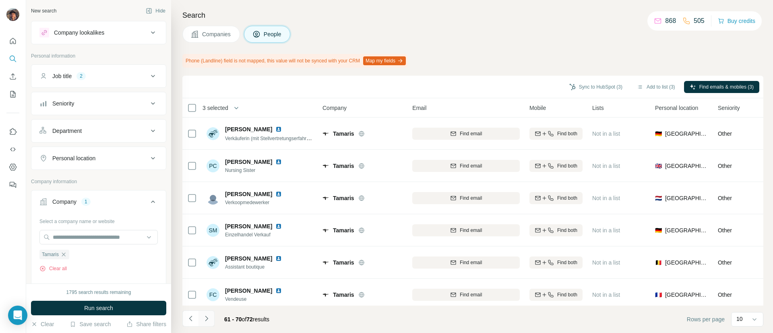
click at [208, 320] on icon "Navigate to next page" at bounding box center [206, 318] width 8 height 8
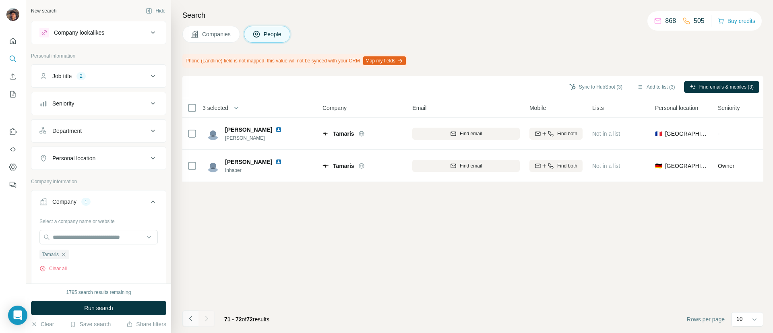
click at [192, 315] on icon "Navigate to previous page" at bounding box center [191, 318] width 8 height 8
click at [193, 313] on button "Navigate to previous page" at bounding box center [190, 318] width 16 height 16
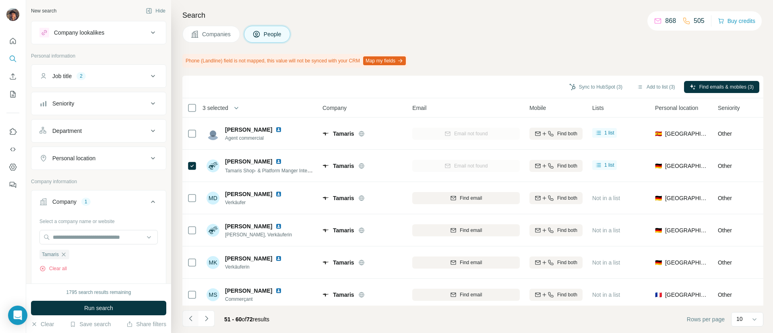
click at [193, 310] on button "Navigate to previous page" at bounding box center [190, 318] width 16 height 16
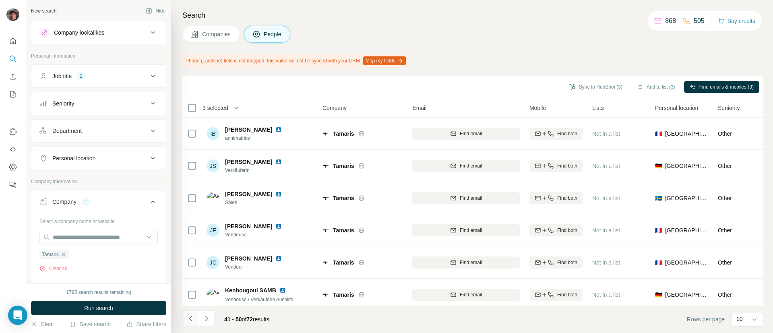
click at [193, 310] on button "Navigate to previous page" at bounding box center [190, 318] width 16 height 16
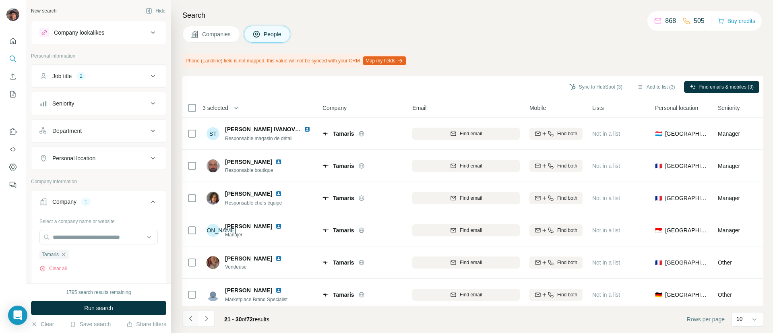
click at [193, 310] on button "Navigate to previous page" at bounding box center [190, 318] width 16 height 16
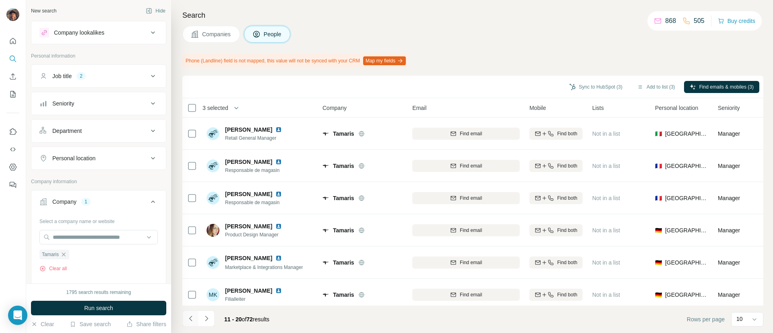
click at [193, 310] on button "Navigate to previous page" at bounding box center [190, 318] width 16 height 16
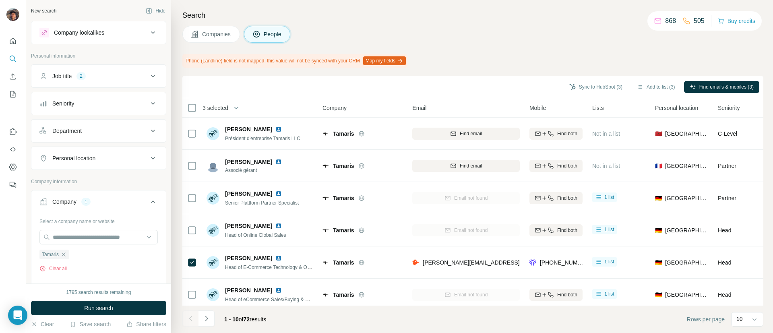
click at [193, 310] on div at bounding box center [190, 318] width 16 height 16
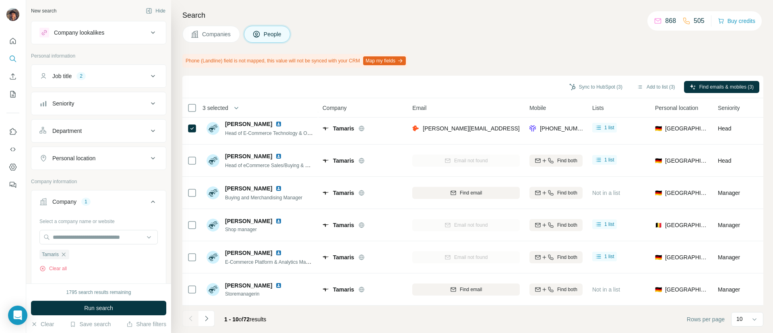
click at [206, 324] on button "Navigate to next page" at bounding box center [206, 318] width 16 height 16
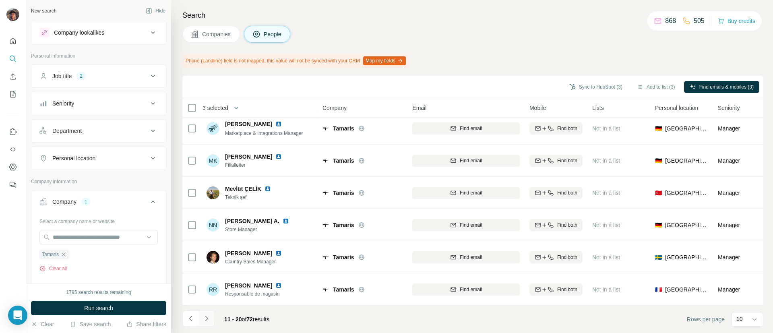
click at [204, 318] on icon "Navigate to next page" at bounding box center [206, 318] width 8 height 8
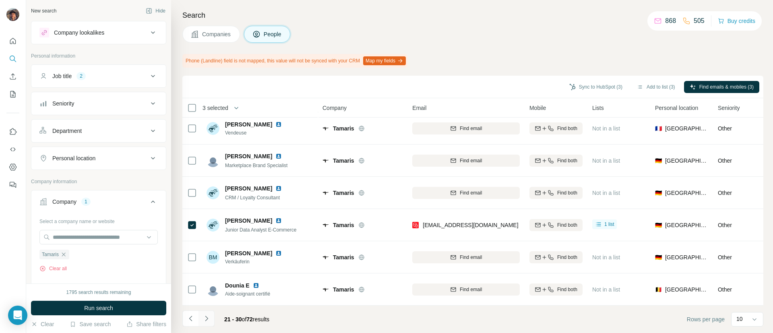
click at [213, 320] on button "Navigate to next page" at bounding box center [206, 318] width 16 height 16
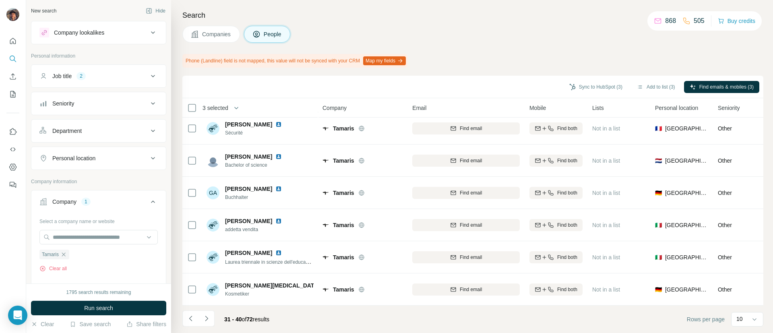
scroll to position [0, 0]
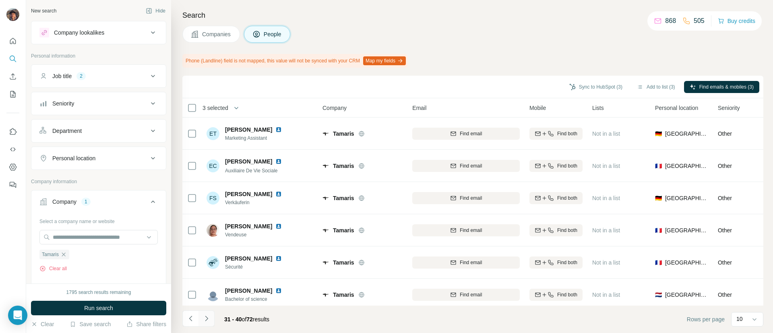
click at [204, 320] on icon "Navigate to next page" at bounding box center [206, 318] width 8 height 8
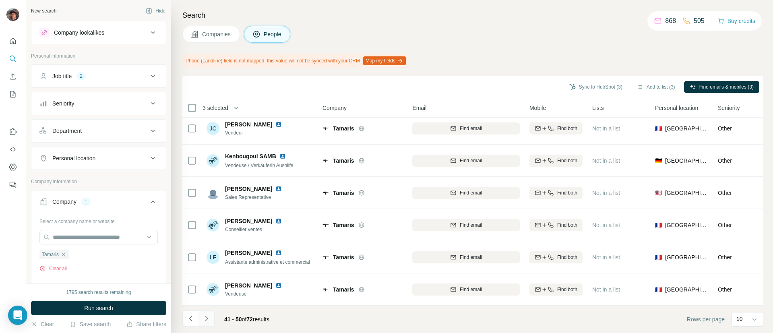
click at [210, 318] on icon "Navigate to next page" at bounding box center [206, 318] width 8 height 8
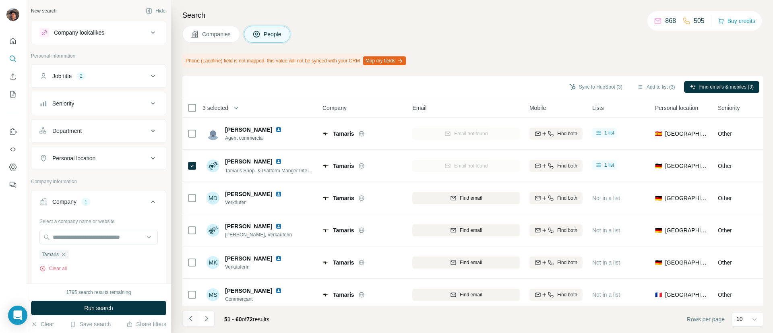
click at [192, 318] on icon "Navigate to previous page" at bounding box center [191, 318] width 8 height 8
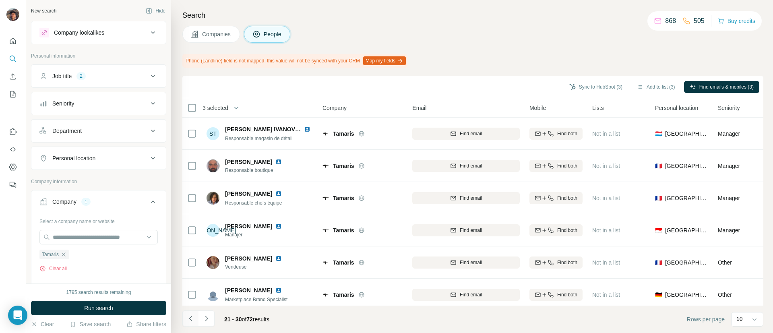
click at [192, 318] on icon "Navigate to previous page" at bounding box center [191, 318] width 8 height 8
click at [192, 318] on div at bounding box center [190, 318] width 16 height 16
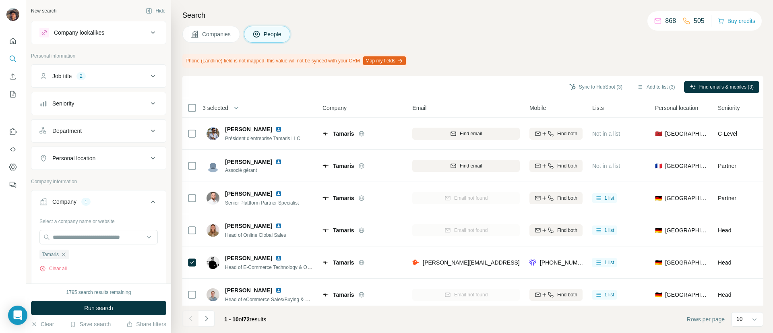
click at [192, 318] on div at bounding box center [190, 318] width 16 height 16
click at [600, 86] on button "Sync to HubSpot (3)" at bounding box center [595, 87] width 64 height 12
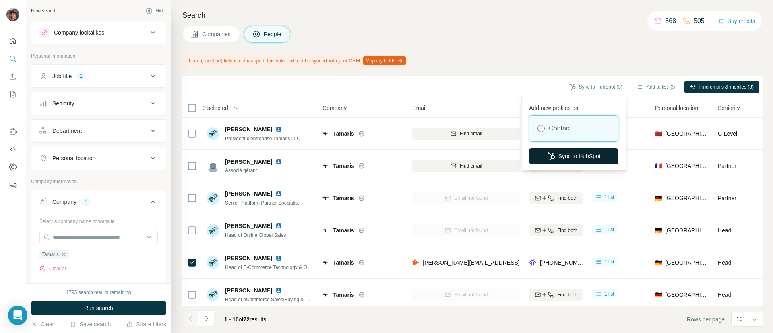
click at [570, 154] on button "Sync to HubSpot" at bounding box center [573, 156] width 89 height 16
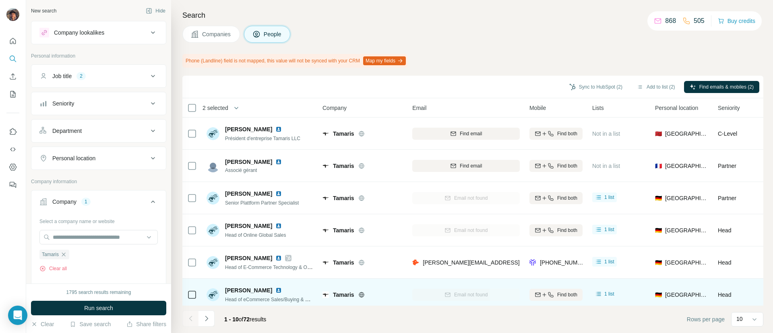
scroll to position [121, 0]
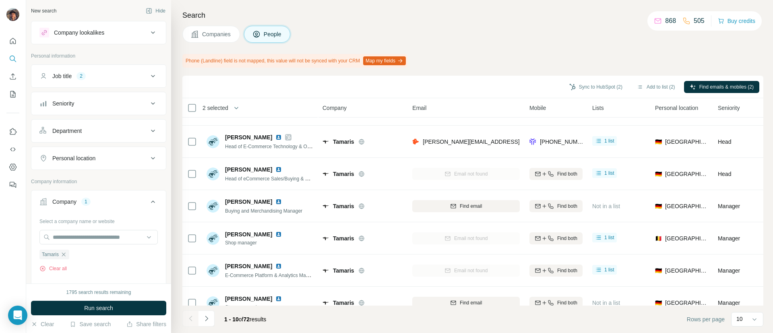
click at [206, 310] on button "Navigate to next page" at bounding box center [206, 318] width 16 height 16
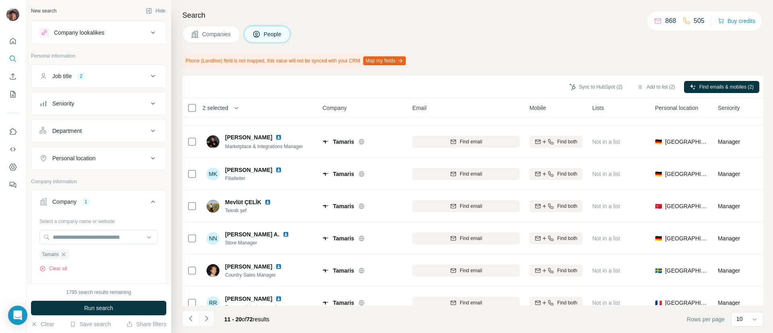
scroll to position [140, 0]
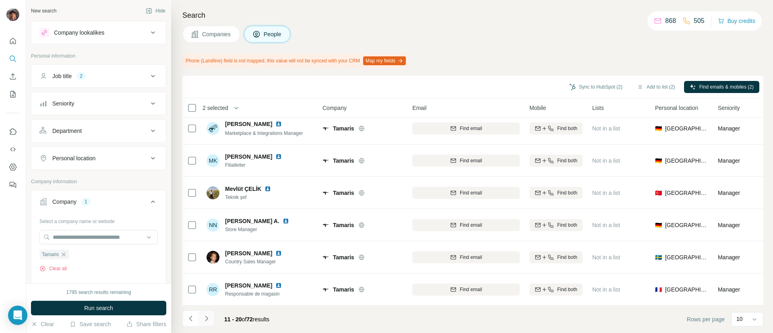
click at [209, 318] on icon "Navigate to next page" at bounding box center [206, 318] width 8 height 8
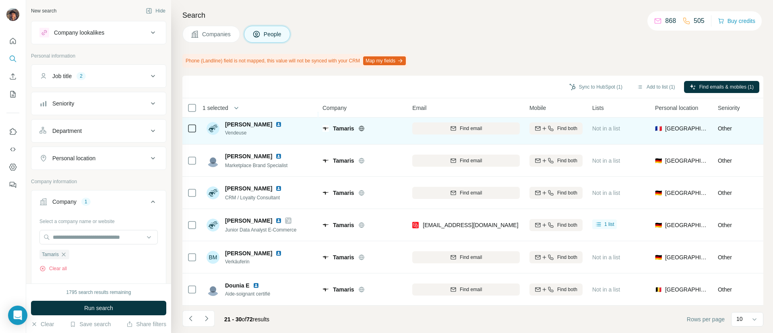
scroll to position [16, 0]
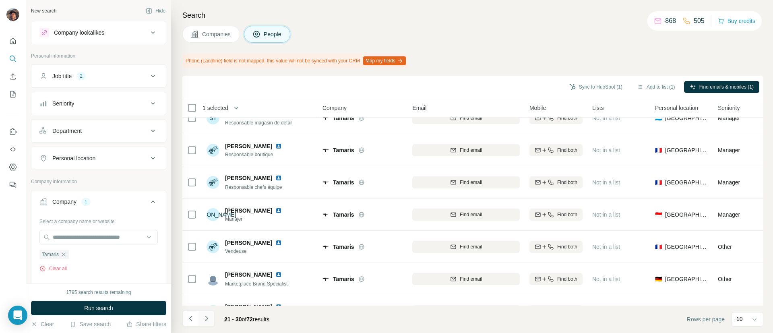
click at [210, 317] on icon "Navigate to next page" at bounding box center [206, 318] width 8 height 8
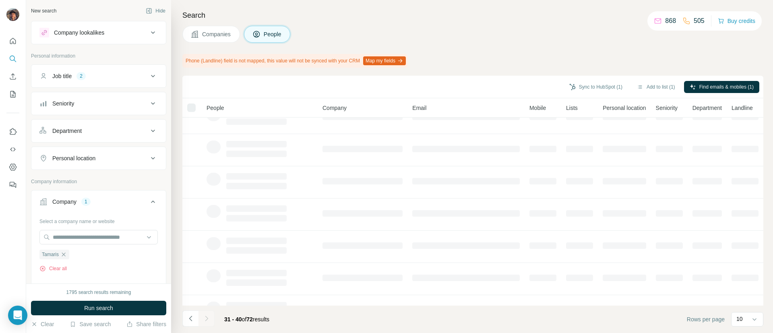
scroll to position [140, 0]
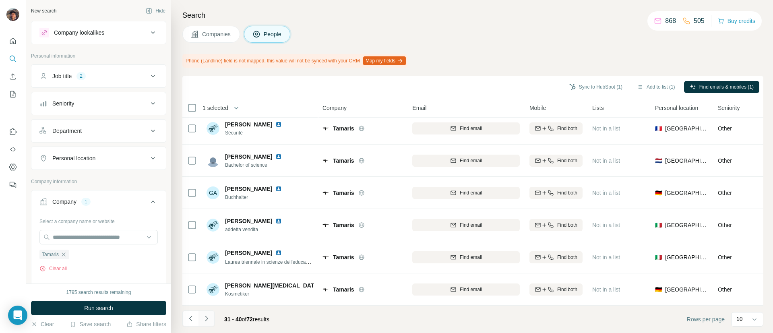
click at [208, 315] on icon "Navigate to next page" at bounding box center [206, 318] width 8 height 8
click at [211, 321] on button "Navigate to next page" at bounding box center [206, 318] width 16 height 16
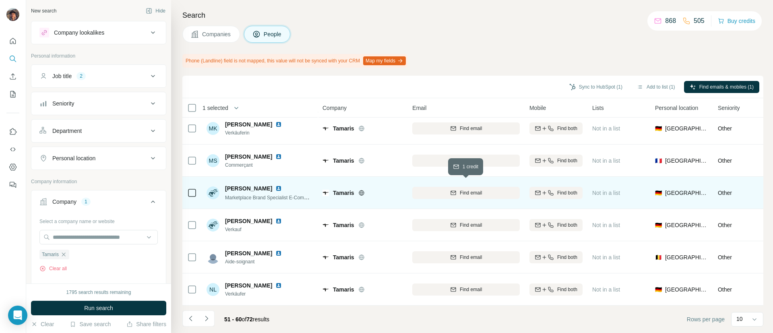
click at [464, 189] on span "Find email" at bounding box center [471, 192] width 22 height 7
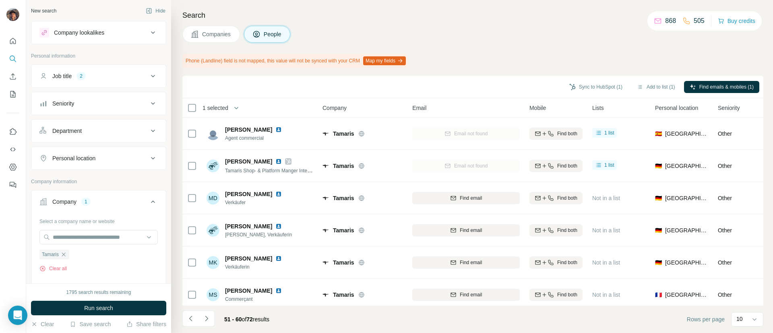
click at [353, 10] on h4 "Search" at bounding box center [472, 15] width 581 height 11
